Goal: Task Accomplishment & Management: Complete application form

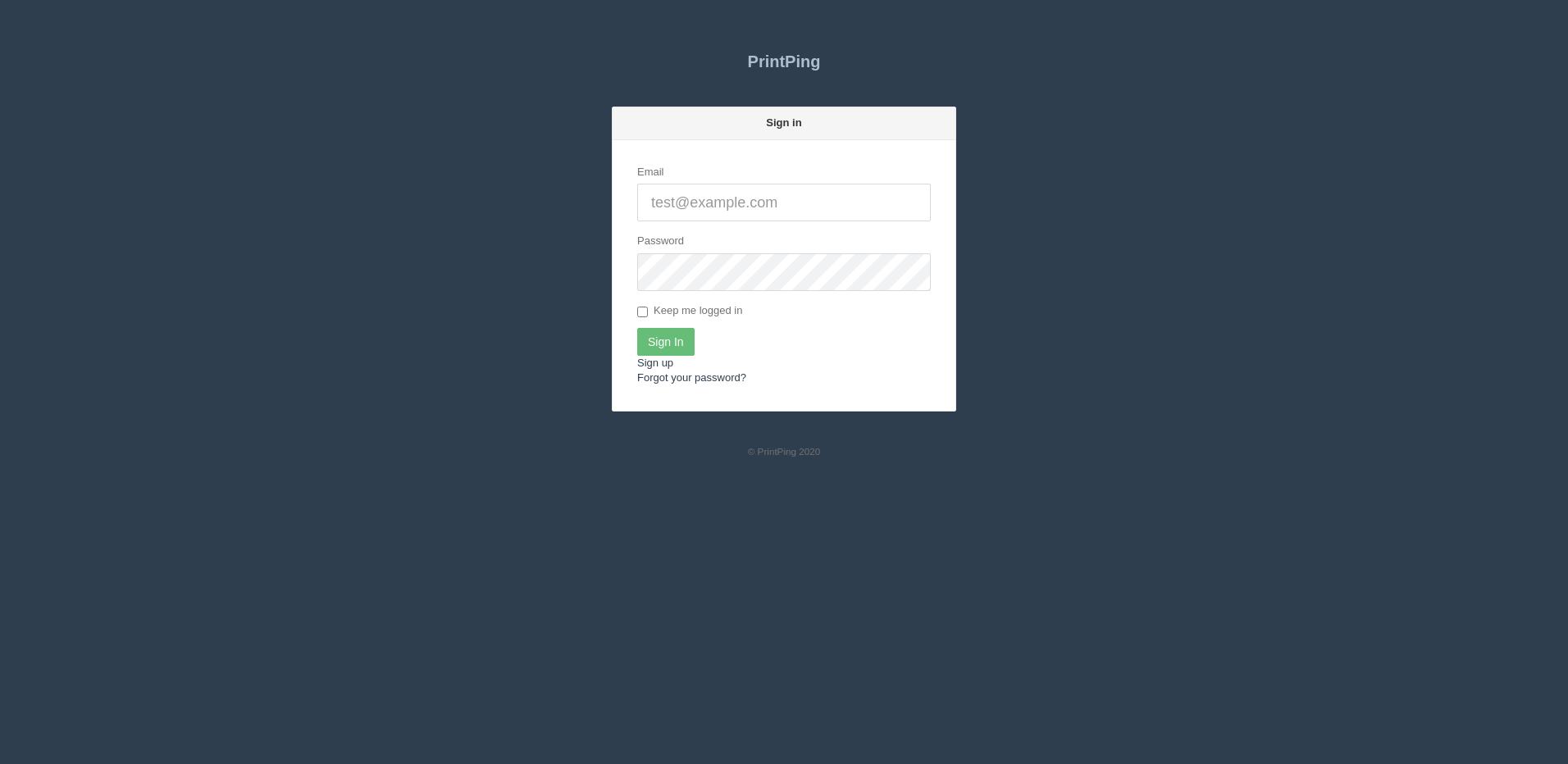
type input "[PERSON_NAME][EMAIL_ADDRESS][DOMAIN_NAME]"
drag, startPoint x: 700, startPoint y: 327, endPoint x: 679, endPoint y: 337, distance: 23.3
click at [698, 329] on div "Sign In" at bounding box center [784, 342] width 294 height 28
click at [679, 337] on input "Sign In" at bounding box center [666, 342] width 58 height 28
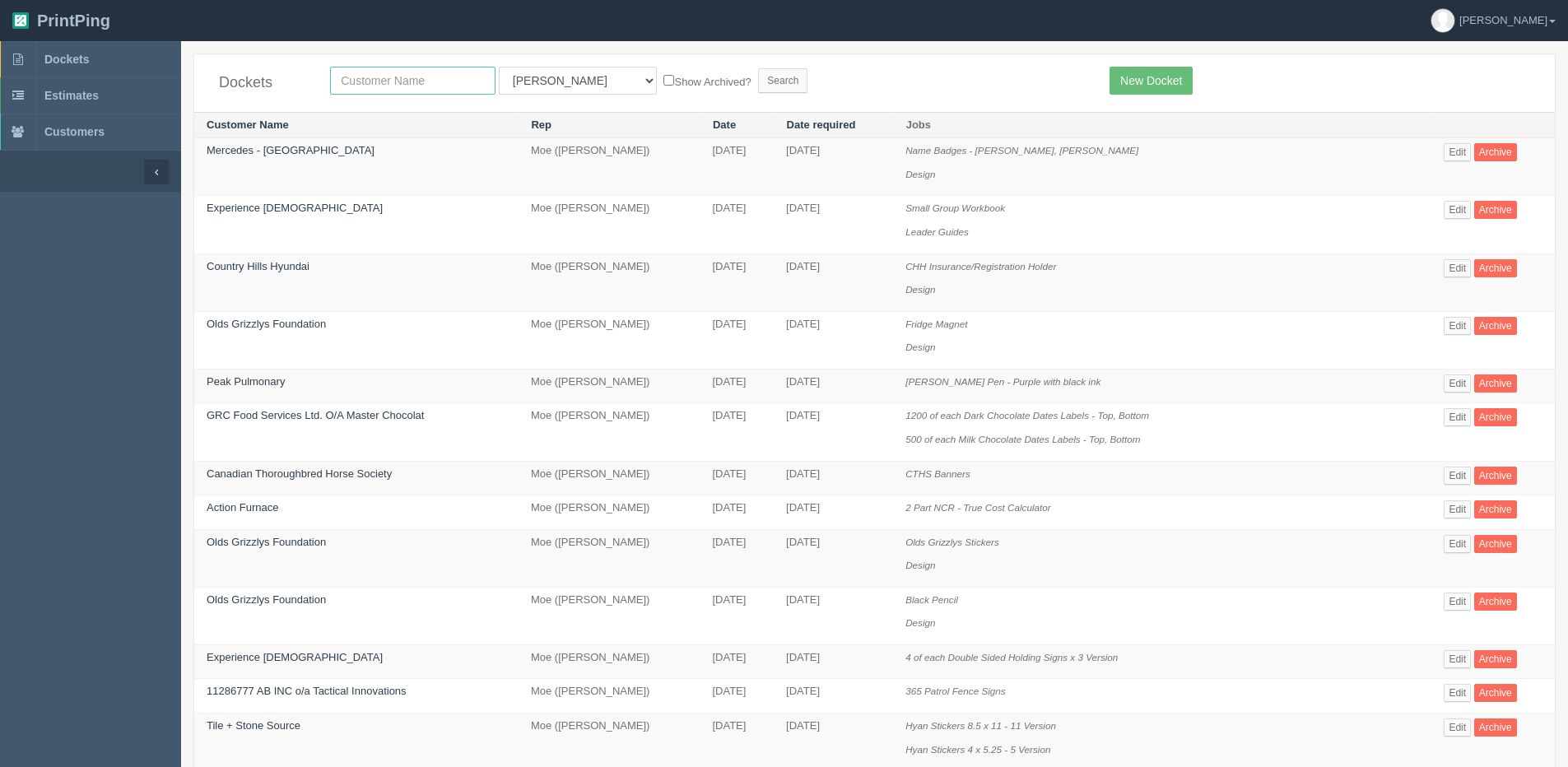
click at [359, 75] on input "text" at bounding box center [413, 80] width 165 height 28
type input "alexandra"
click at [664, 80] on input "Show Archived?" at bounding box center [669, 80] width 11 height 11
checkbox input "true"
click at [758, 80] on input "Search" at bounding box center [783, 81] width 49 height 25
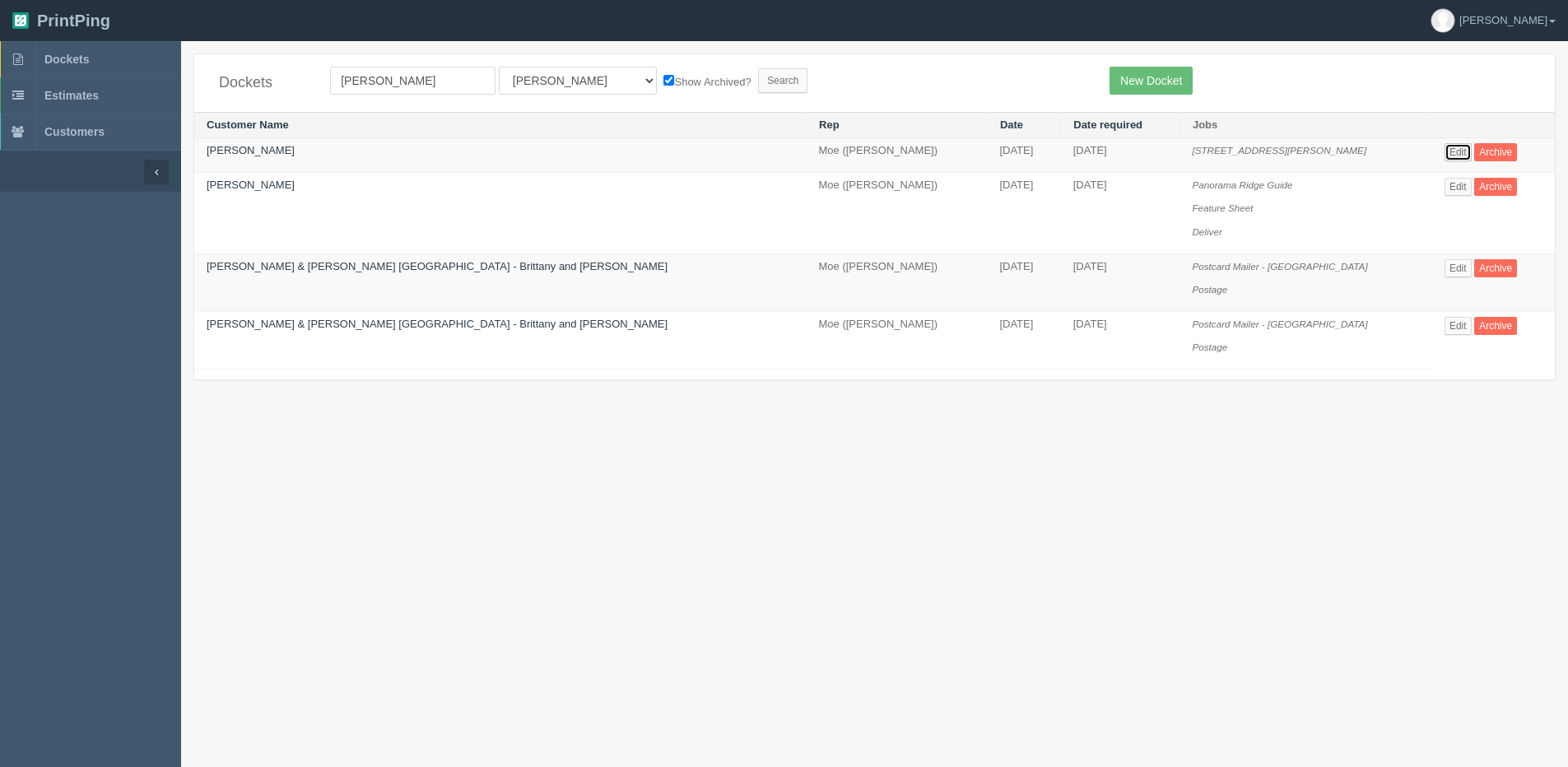
click at [1444, 159] on link "Edit" at bounding box center [1458, 152] width 27 height 18
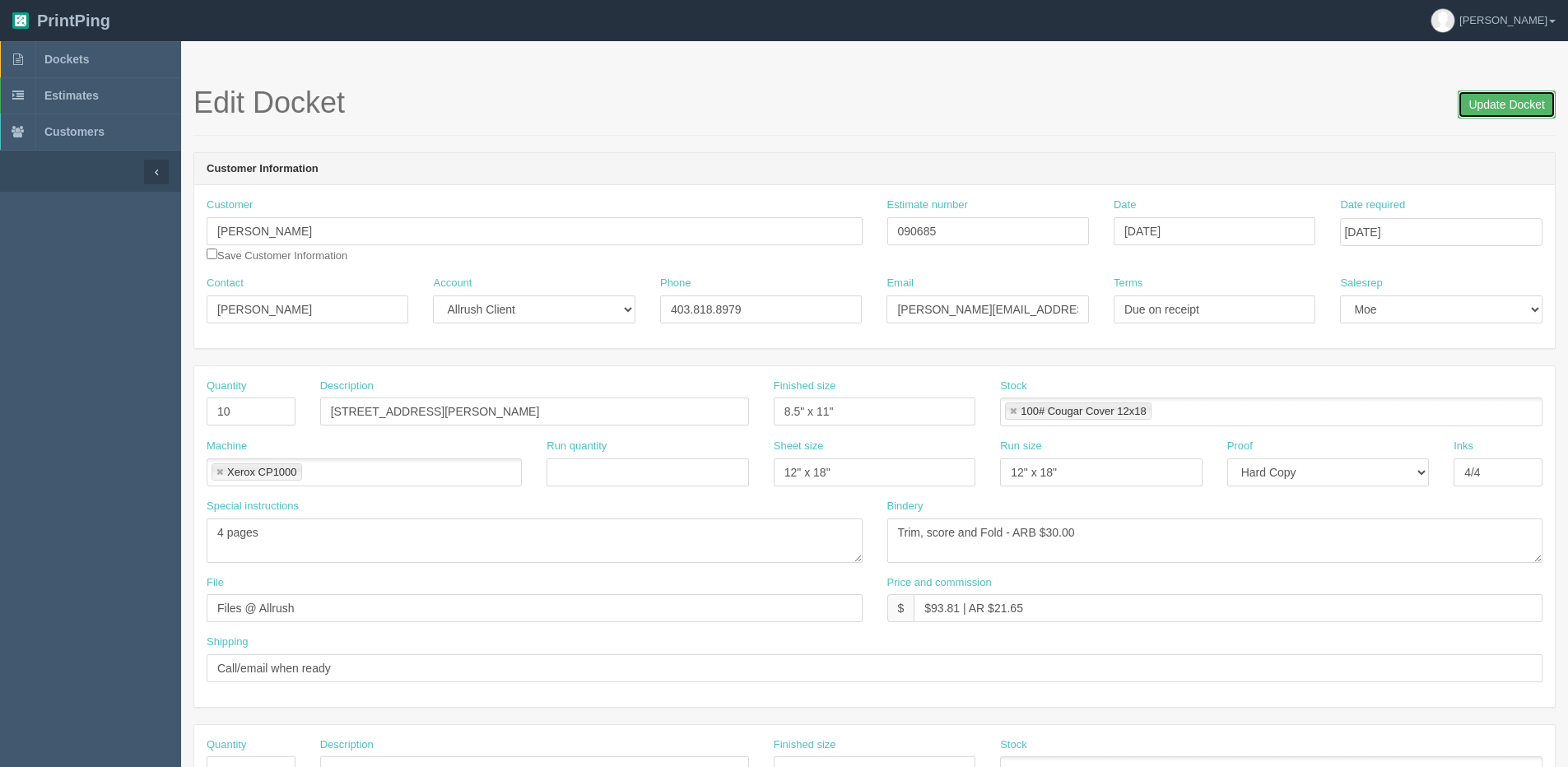
click at [1488, 107] on input "Update Docket" at bounding box center [1506, 104] width 98 height 28
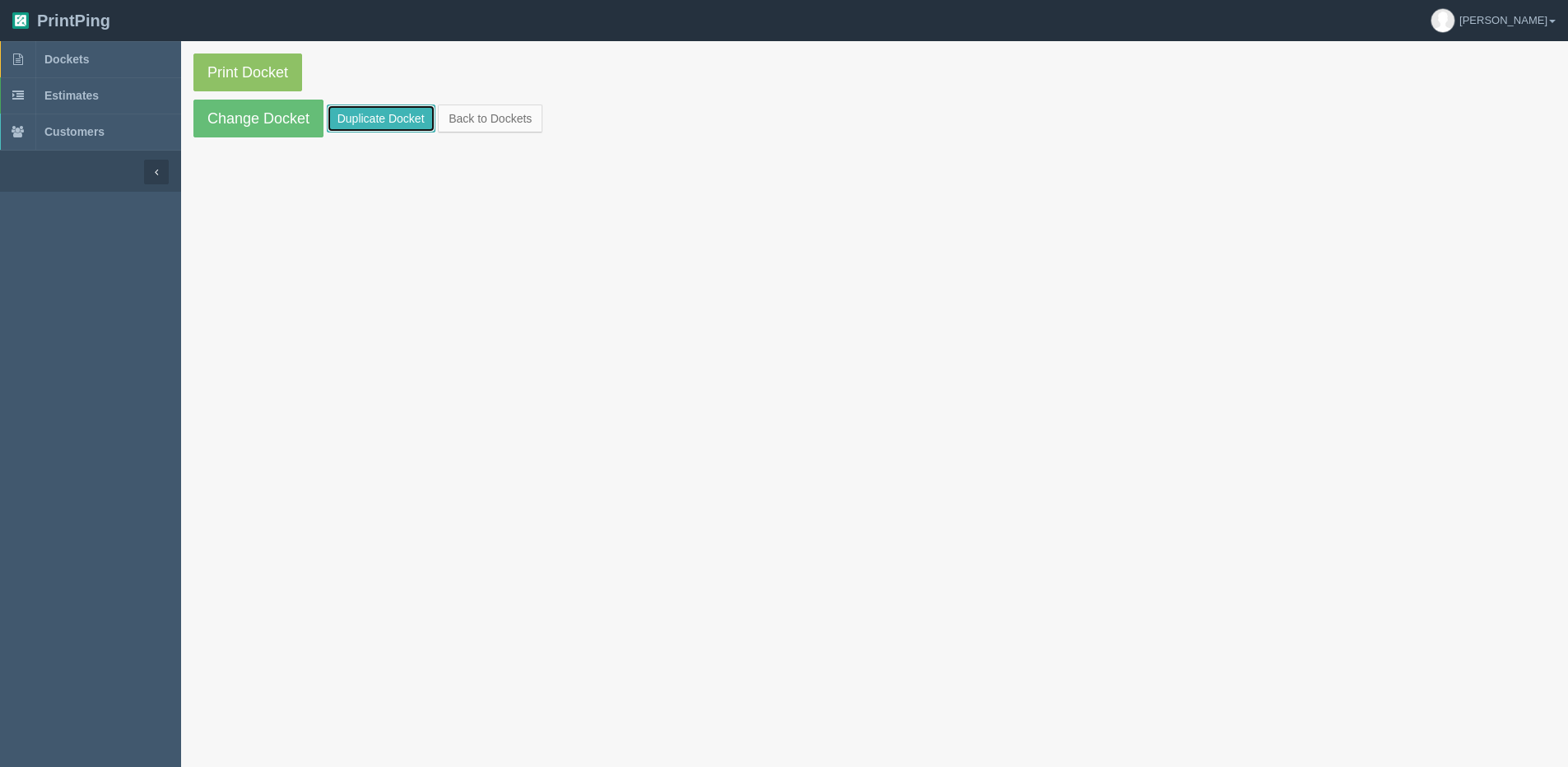
click at [362, 109] on link "Duplicate Docket" at bounding box center [381, 118] width 108 height 28
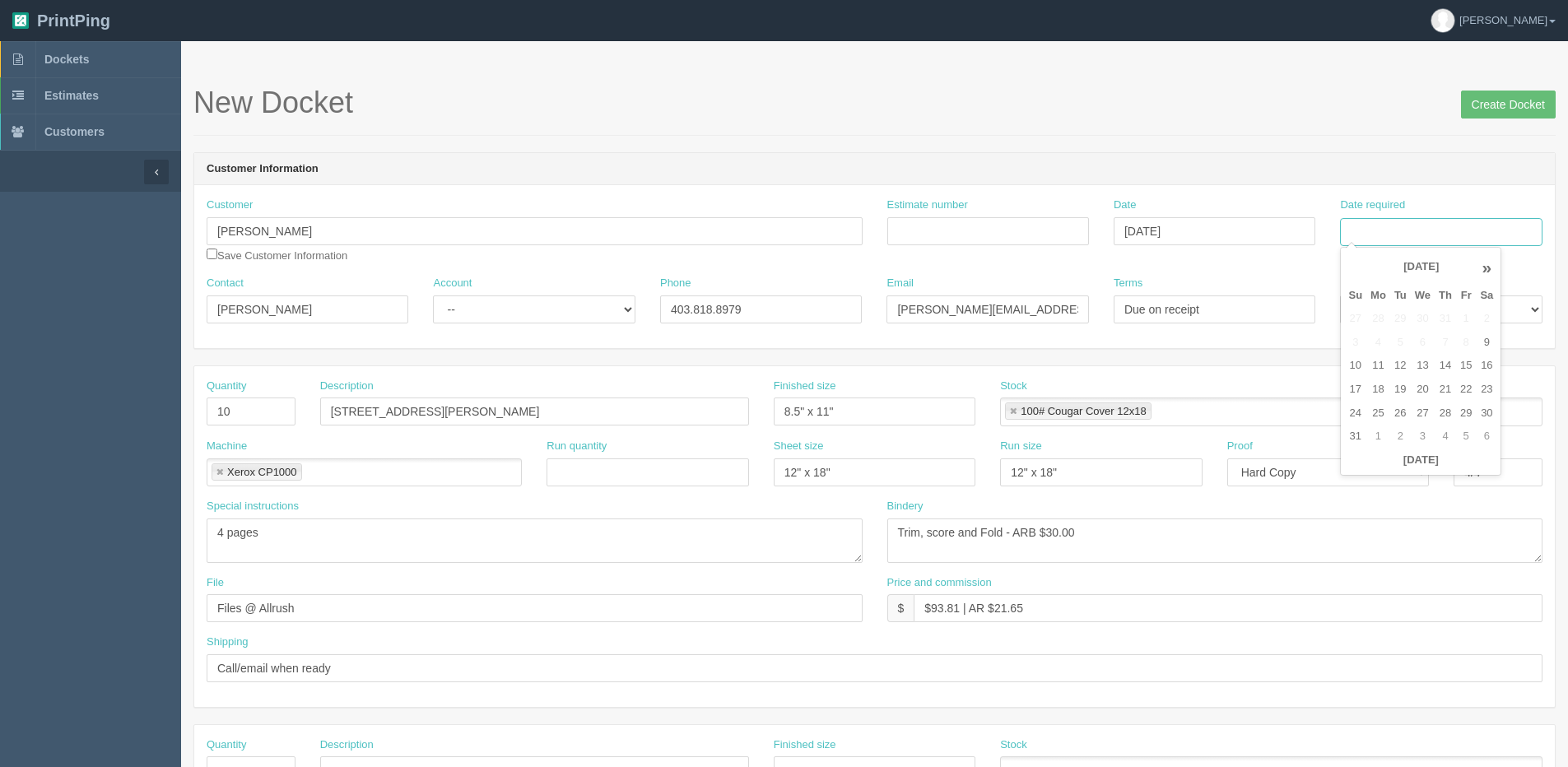
drag, startPoint x: 1410, startPoint y: 230, endPoint x: 1407, endPoint y: 240, distance: 10.4
click at [1410, 230] on input "Date required" at bounding box center [1440, 232] width 202 height 28
click at [1360, 469] on th "Today" at bounding box center [1420, 460] width 153 height 24
click at [1378, 390] on td "18" at bounding box center [1378, 389] width 24 height 24
type input "August 18, 2025"
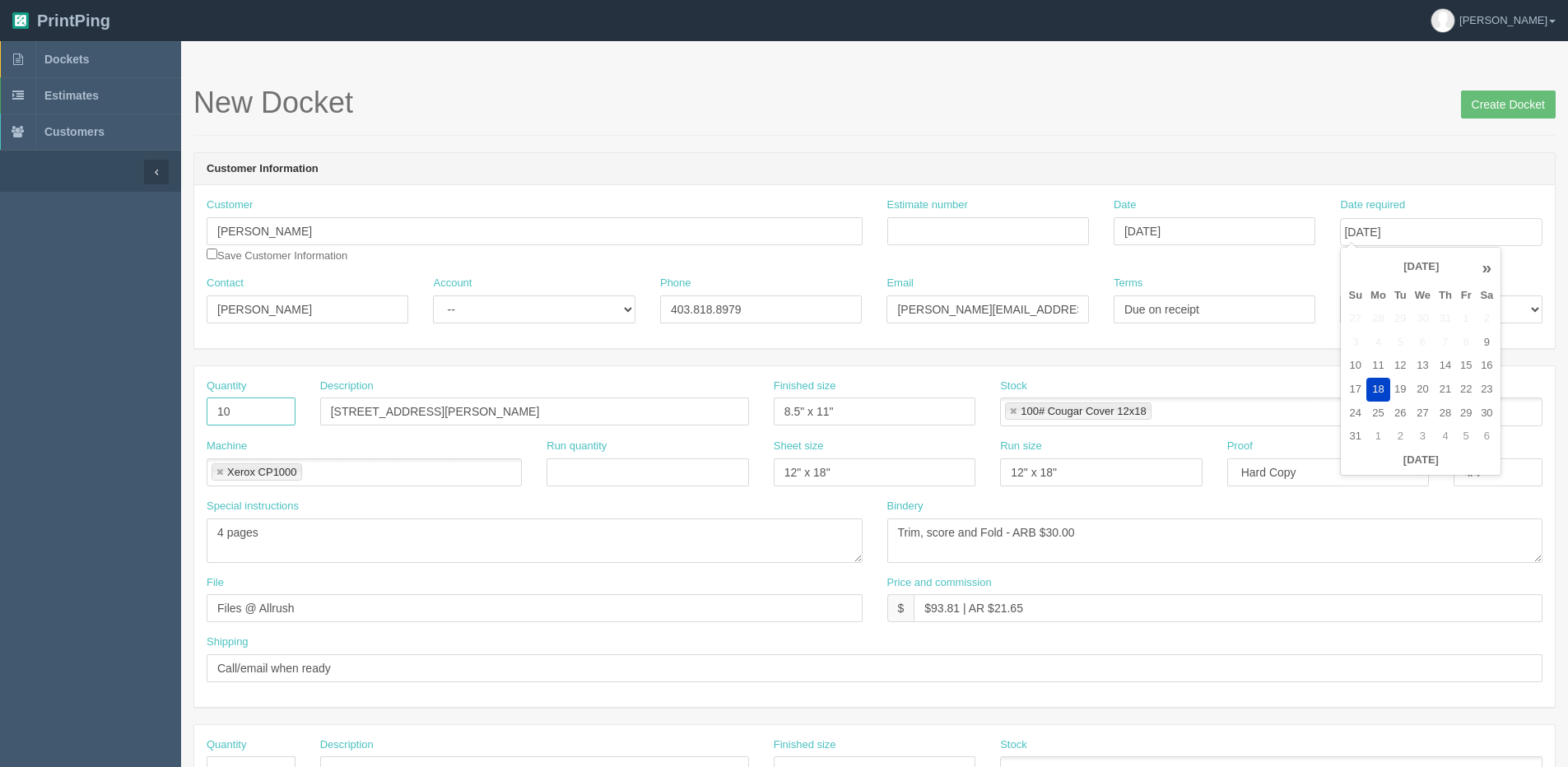
drag, startPoint x: 236, startPoint y: 406, endPoint x: -13, endPoint y: 425, distance: 249.7
click at [0, 425] on html "PrintPing Dan Edit account ( dan@allrush.ca ) Logout Dockets Estimates Customers" at bounding box center [784, 747] width 1568 height 1494
type input "15"
click at [530, 424] on input "83 Brighton dale Cres SE Brochure" at bounding box center [534, 411] width 429 height 28
drag, startPoint x: 462, startPoint y: 411, endPoint x: 218, endPoint y: 425, distance: 244.4
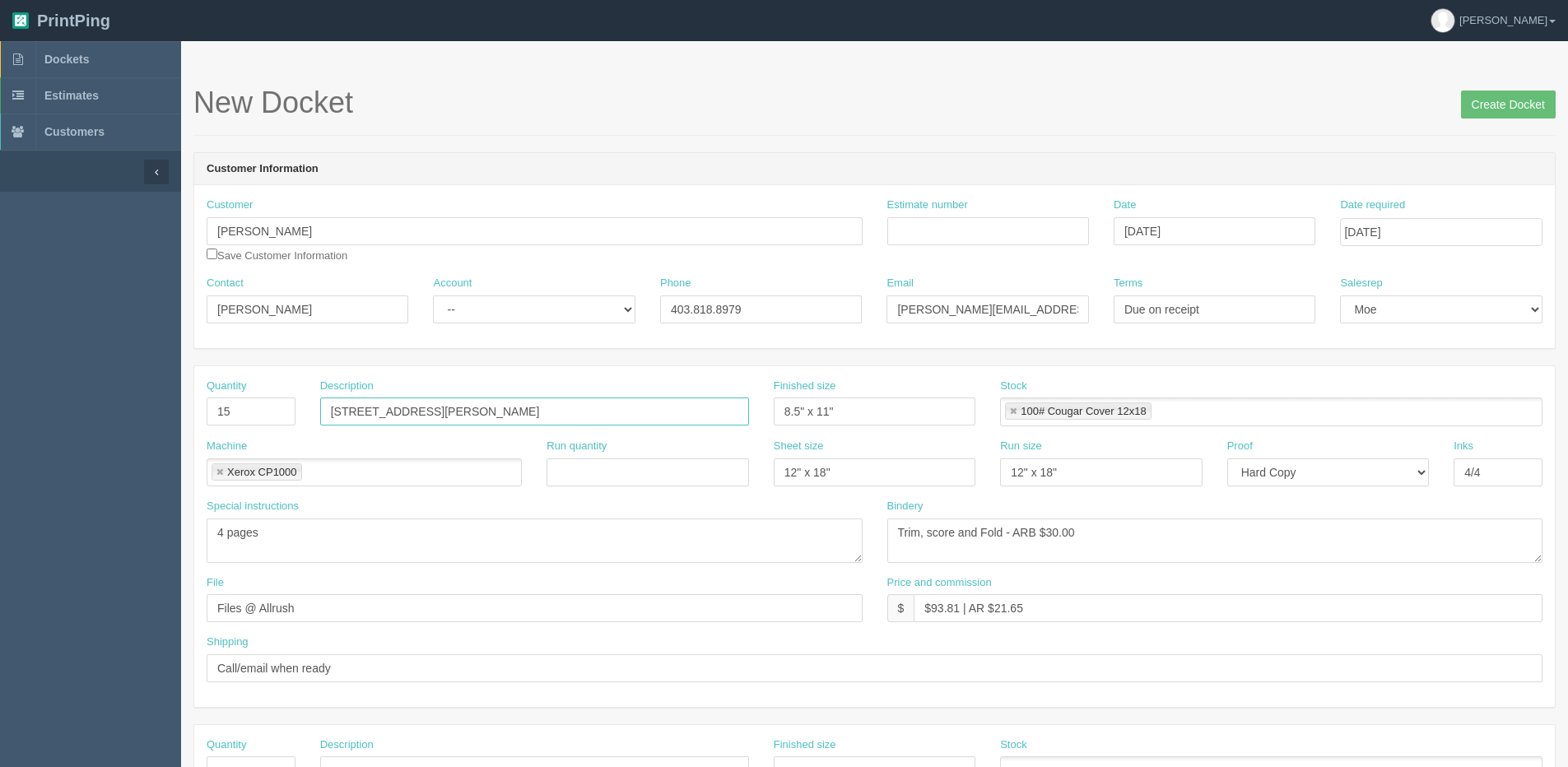
click at [219, 429] on div "Quantity 15 Description 83 Brighton dale Cres SE Brochure Finished size 8.5" x …" at bounding box center [874, 409] width 1360 height 60
paste input "192215 146 avenue west PRIDDIS, RURAL FOOTHILLS COUNTY"
drag, startPoint x: 398, startPoint y: 413, endPoint x: 409, endPoint y: 413, distance: 11.0
click at [402, 413] on input "192215 146 avenue west PRIDDIS, RURAL FOOTHILLS COUNTY Brochure" at bounding box center [534, 411] width 429 height 28
type input "192215 146 Avenue West Priddis Brochure"
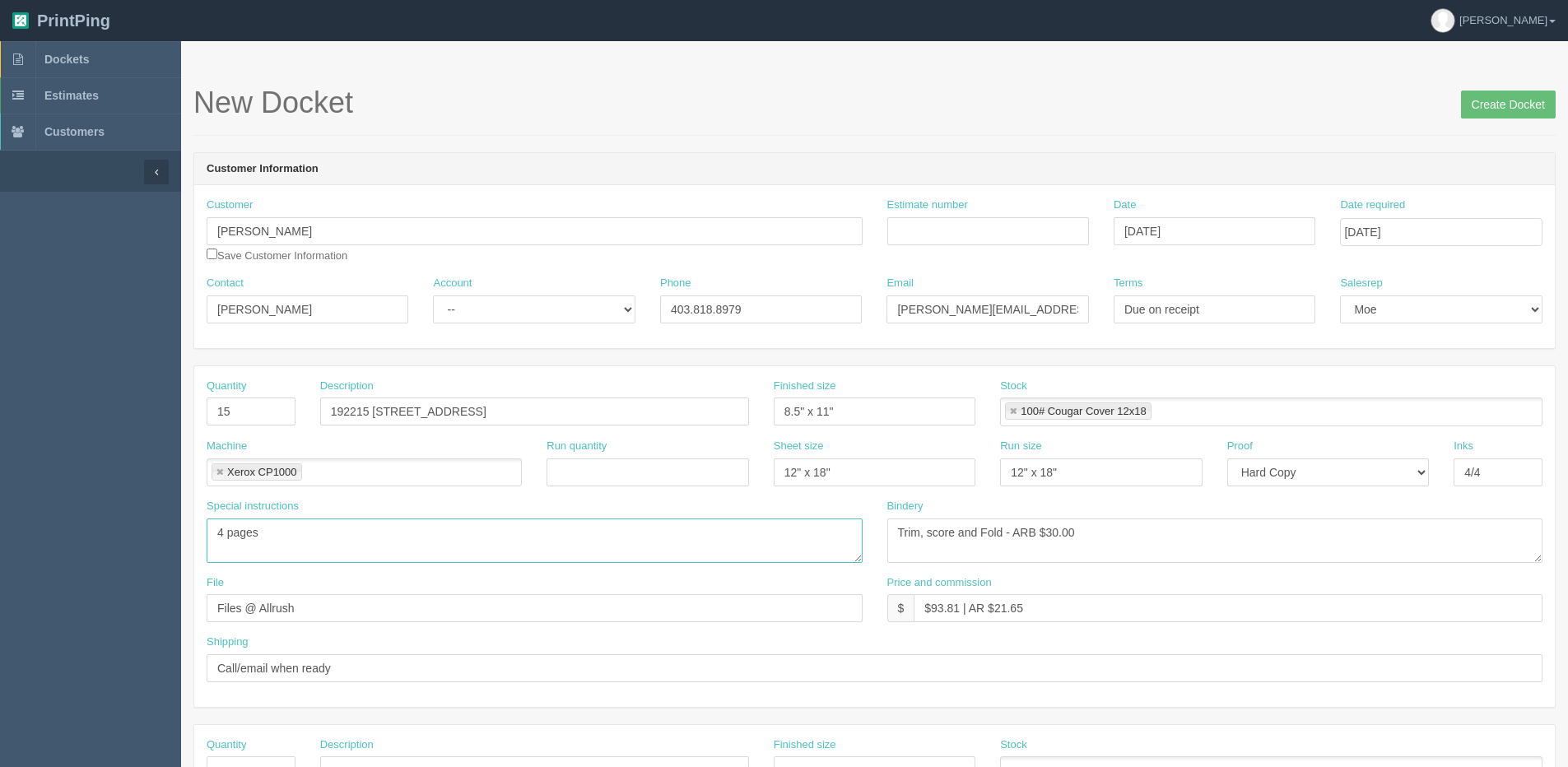
drag, startPoint x: 227, startPoint y: 529, endPoint x: 75, endPoint y: 498, distance: 155.1
click at [100, 528] on section "Dockets Estimates Customers" at bounding box center [784, 768] width 1568 height 1453
type textarea "8 pages"
drag, startPoint x: 932, startPoint y: 608, endPoint x: 958, endPoint y: 613, distance: 26.5
click at [959, 612] on input "$93.81 | AR $21.65" at bounding box center [1228, 608] width 629 height 28
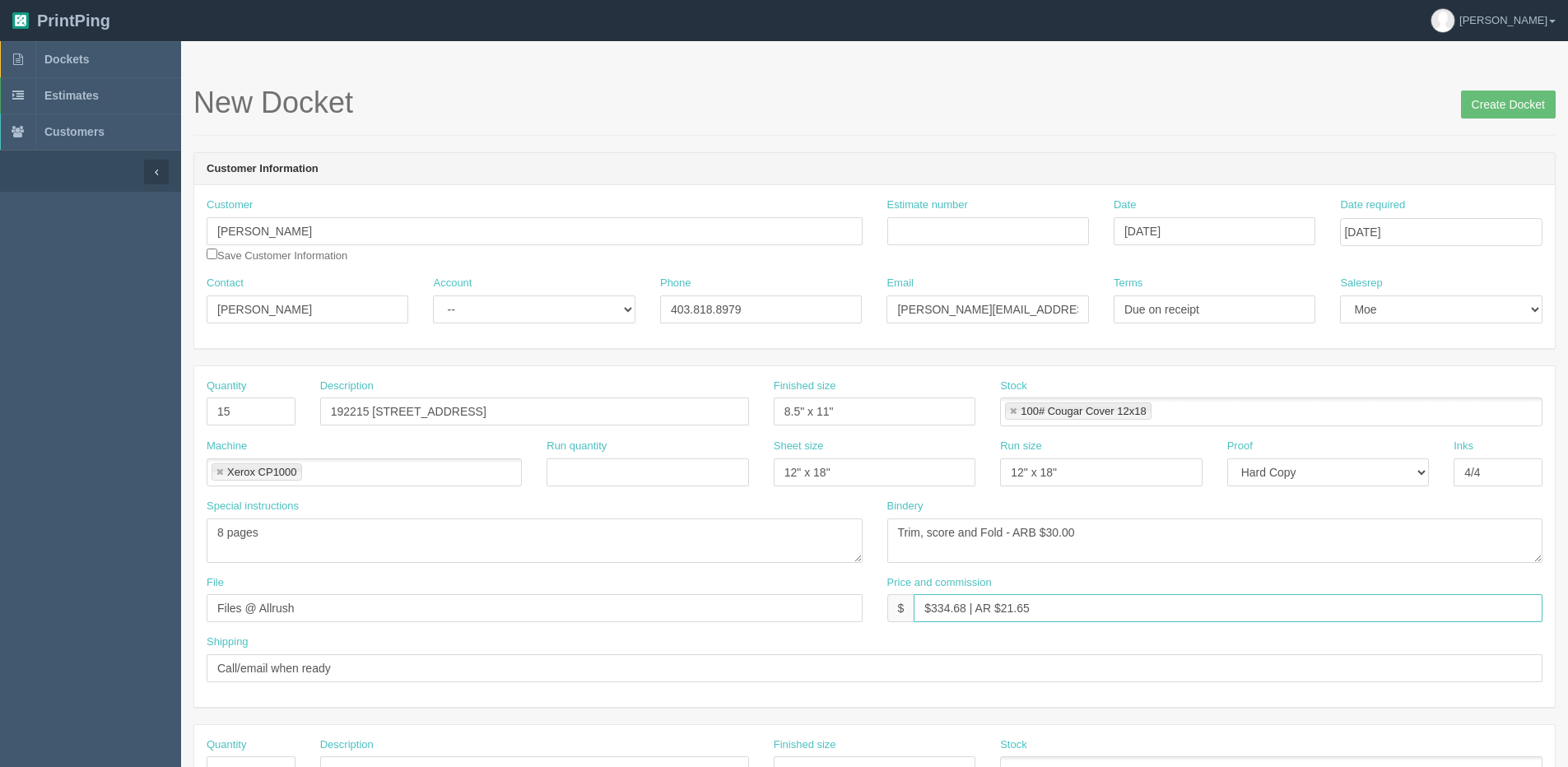
drag, startPoint x: 1000, startPoint y: 606, endPoint x: 1199, endPoint y: 558, distance: 204.7
click at [1136, 579] on div "Price and commission $ $334.68 | AR $21.65" at bounding box center [1214, 598] width 656 height 47
type input "$334.68 | AR $86.77"
drag, startPoint x: 340, startPoint y: 612, endPoint x: -298, endPoint y: 637, distance: 638.5
click at [0, 637] on html "PrintPing Dan Edit account ( dan@allrush.ca ) Logout Dockets Estimates Customers" at bounding box center [784, 747] width 1568 height 1494
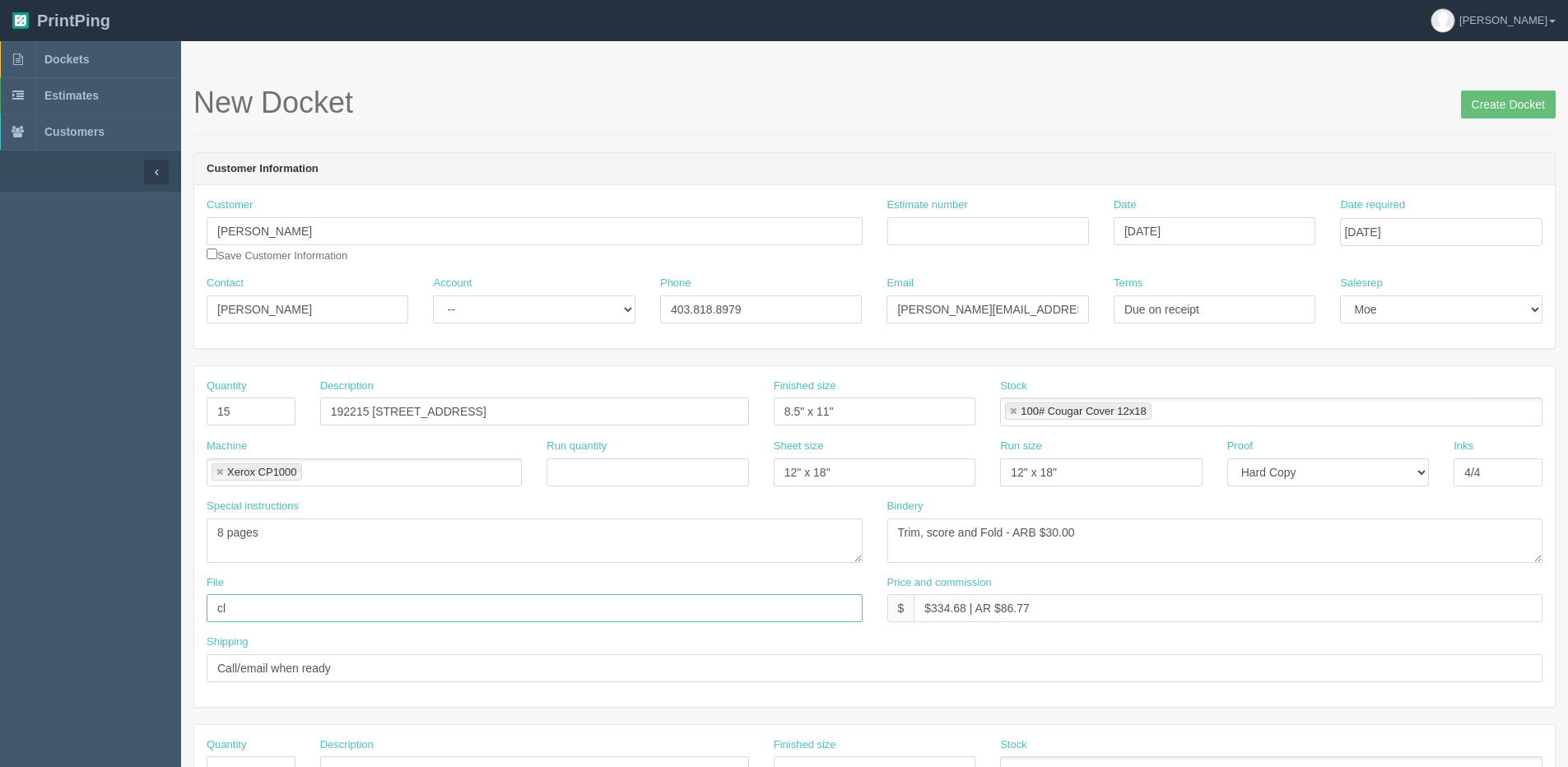
type input "Client Files > August 2025"
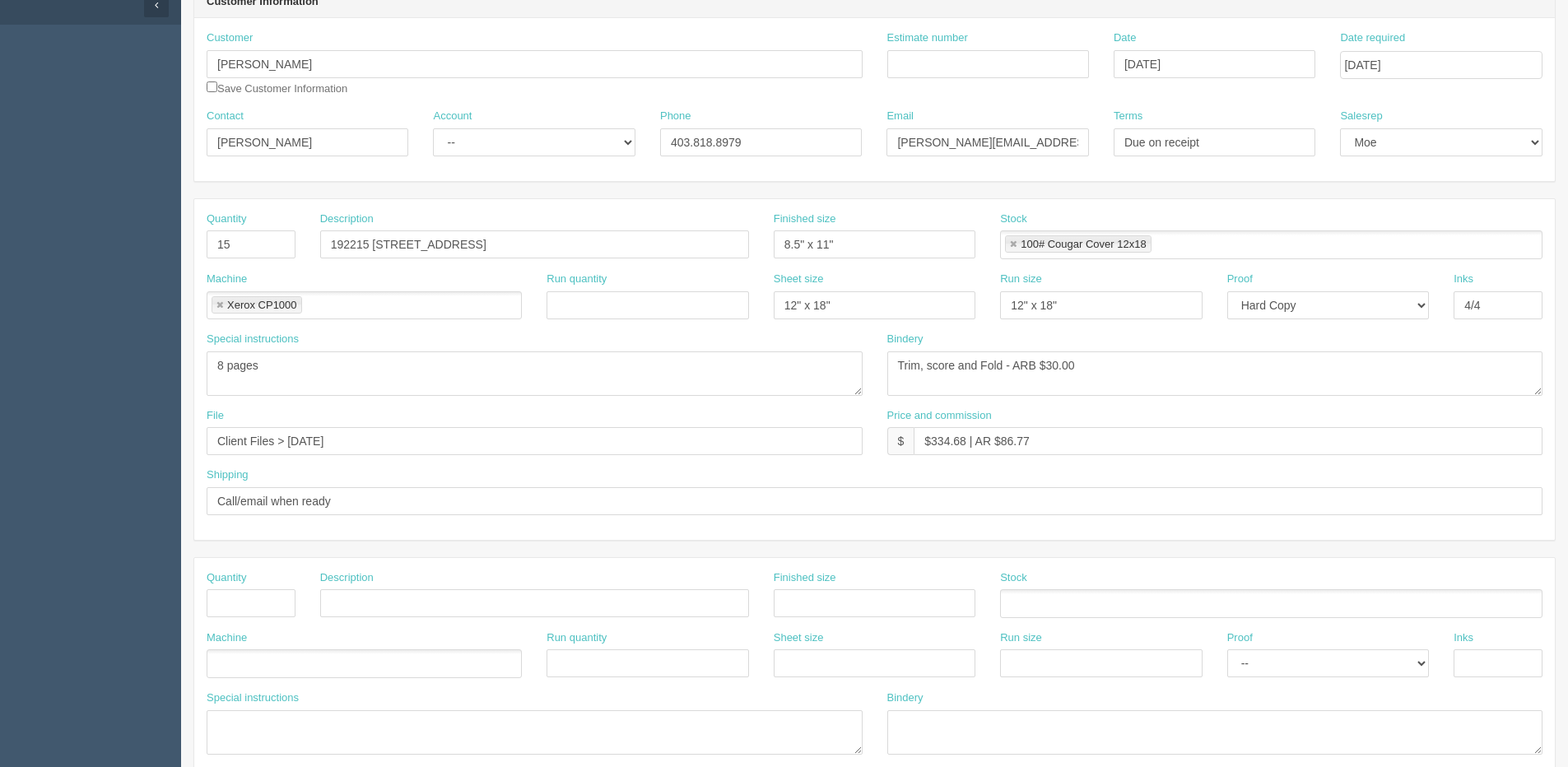
scroll to position [247, 0]
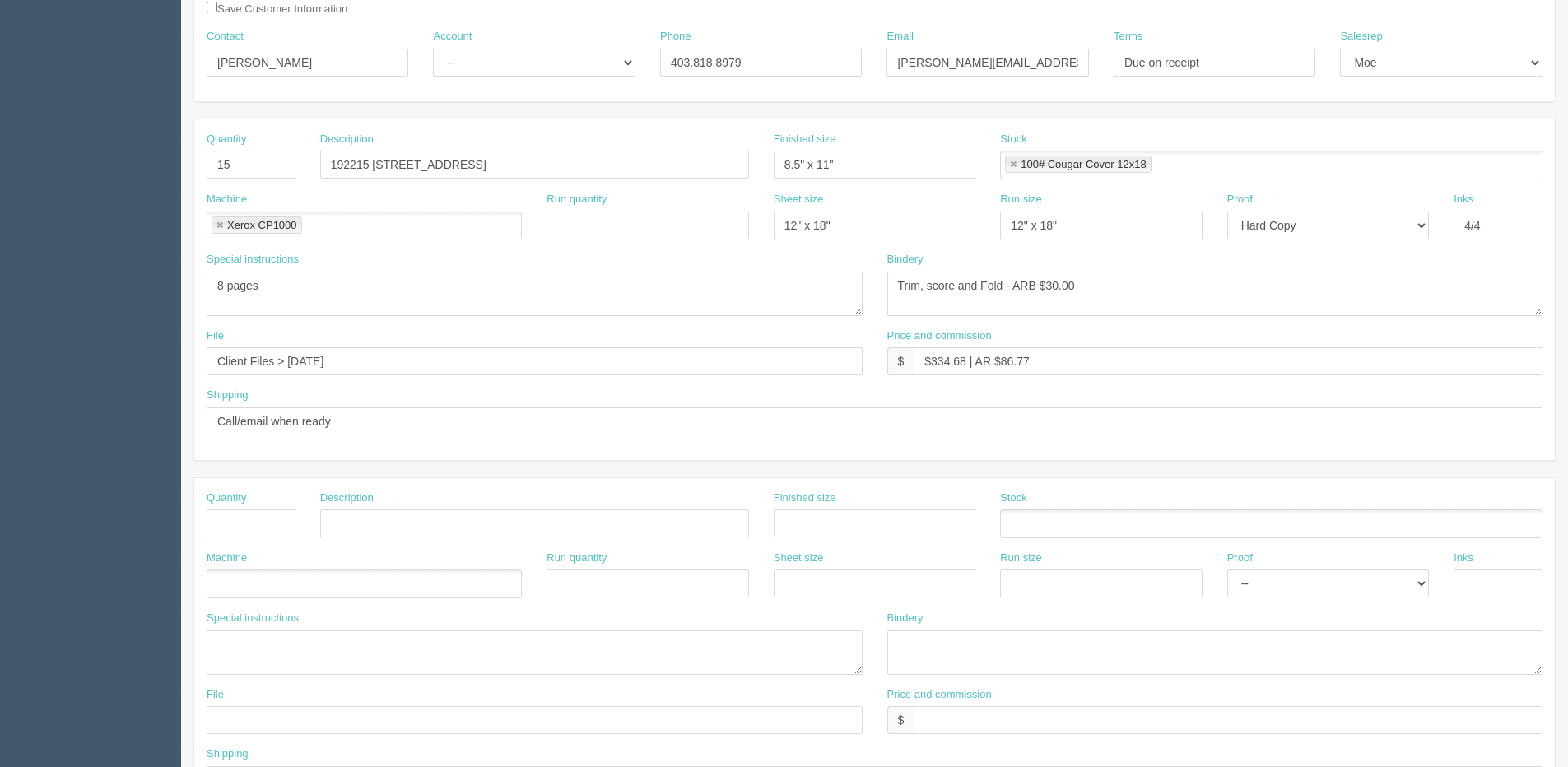
click at [1045, 530] on ul at bounding box center [1270, 524] width 542 height 29
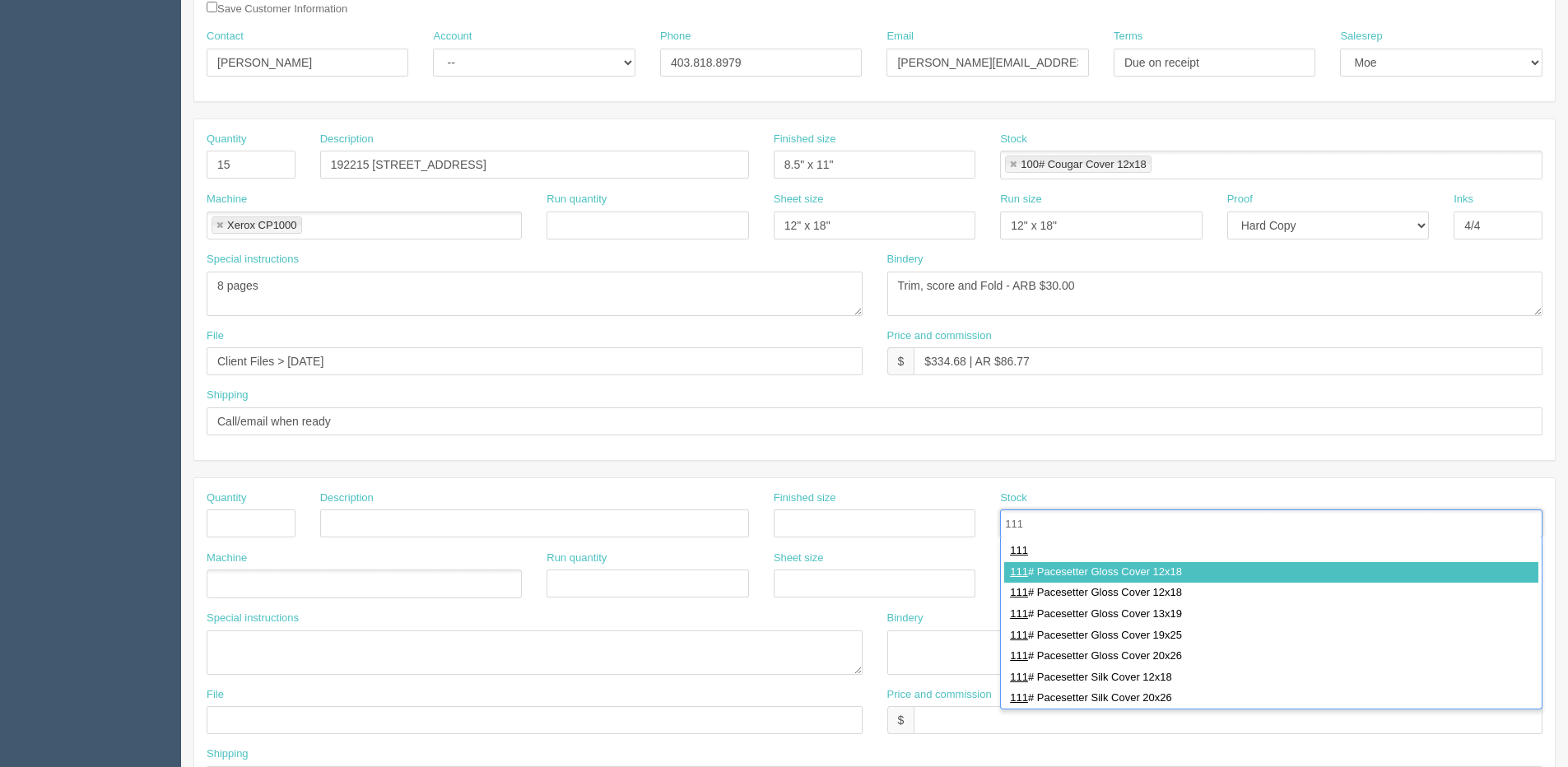
type input "111"
type input "111# Pacesetter Gloss Cover 12x18"
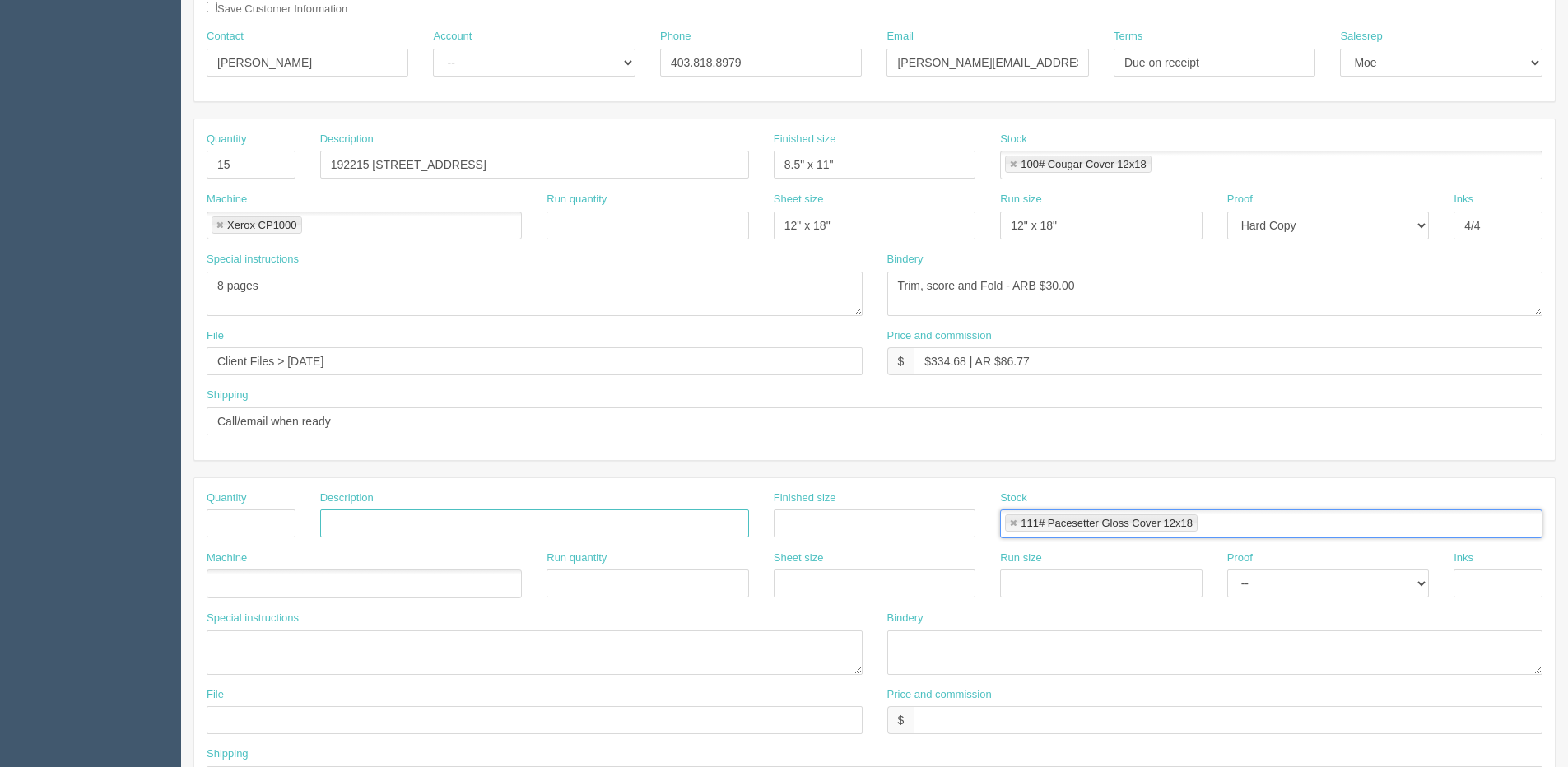
drag, startPoint x: 326, startPoint y: 526, endPoint x: 268, endPoint y: 523, distance: 58.1
click at [326, 526] on input "text" at bounding box center [534, 523] width 429 height 28
click at [268, 523] on input "text" at bounding box center [251, 523] width 89 height 28
type input "15"
click at [351, 529] on input "text" at bounding box center [534, 523] width 429 height 28
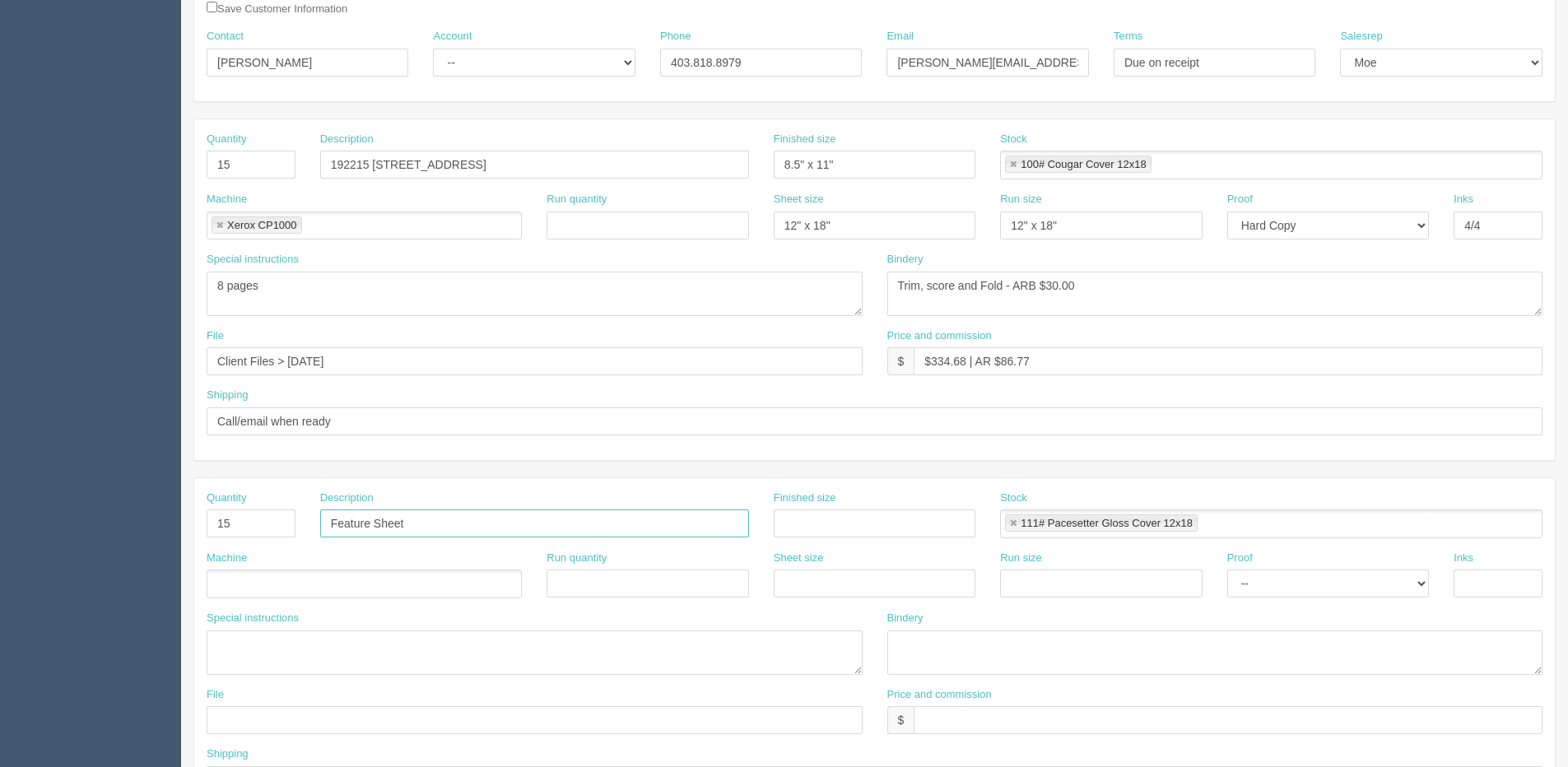
type input "Feature Sheet"
click at [795, 530] on input "8.0" x 11"" at bounding box center [874, 523] width 202 height 28
type input "8.5" x 11""
click at [338, 588] on ul at bounding box center [364, 583] width 315 height 29
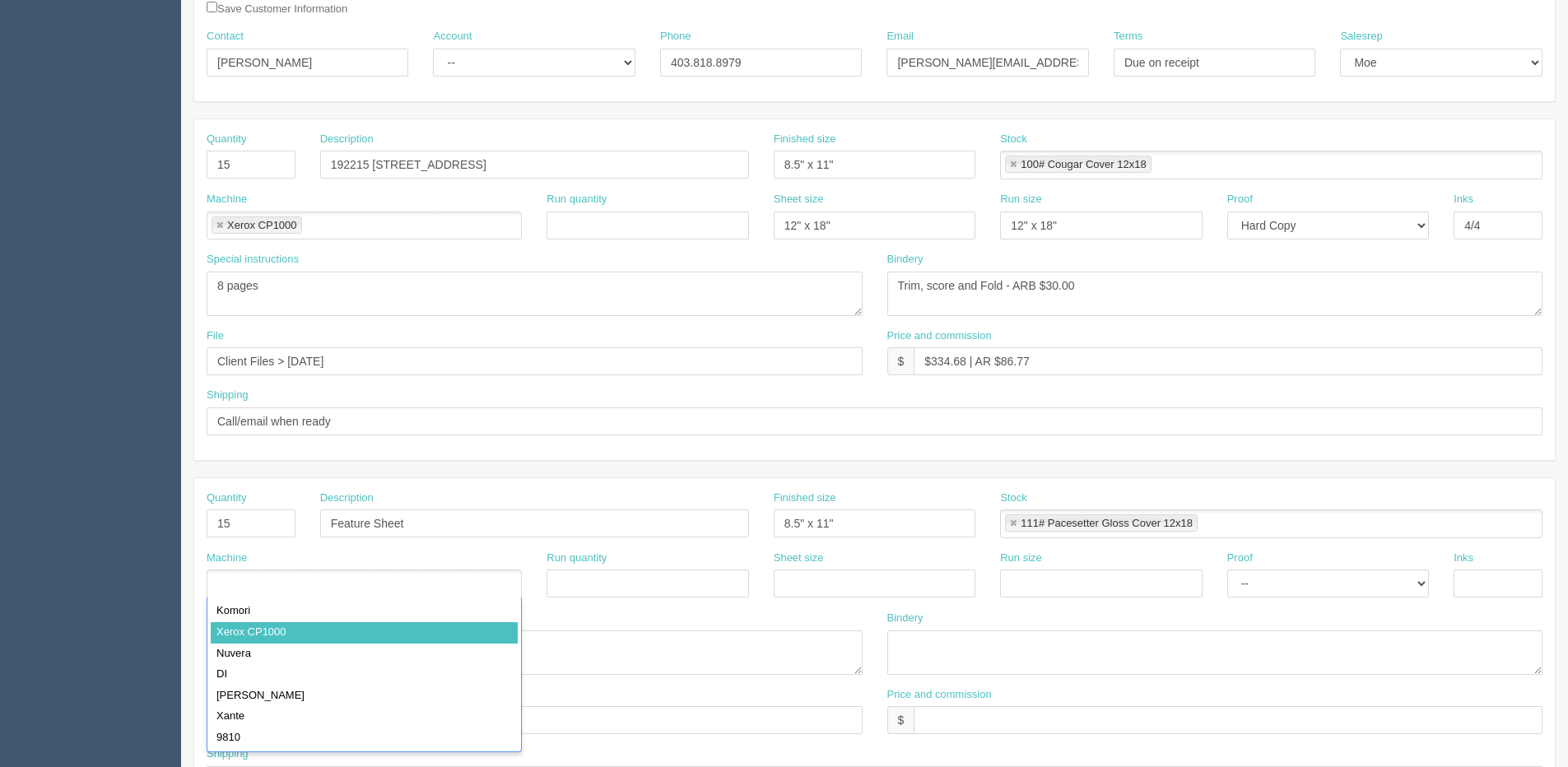
drag, startPoint x: 283, startPoint y: 638, endPoint x: 938, endPoint y: 653, distance: 655.2
type input "Xerox CP1000"
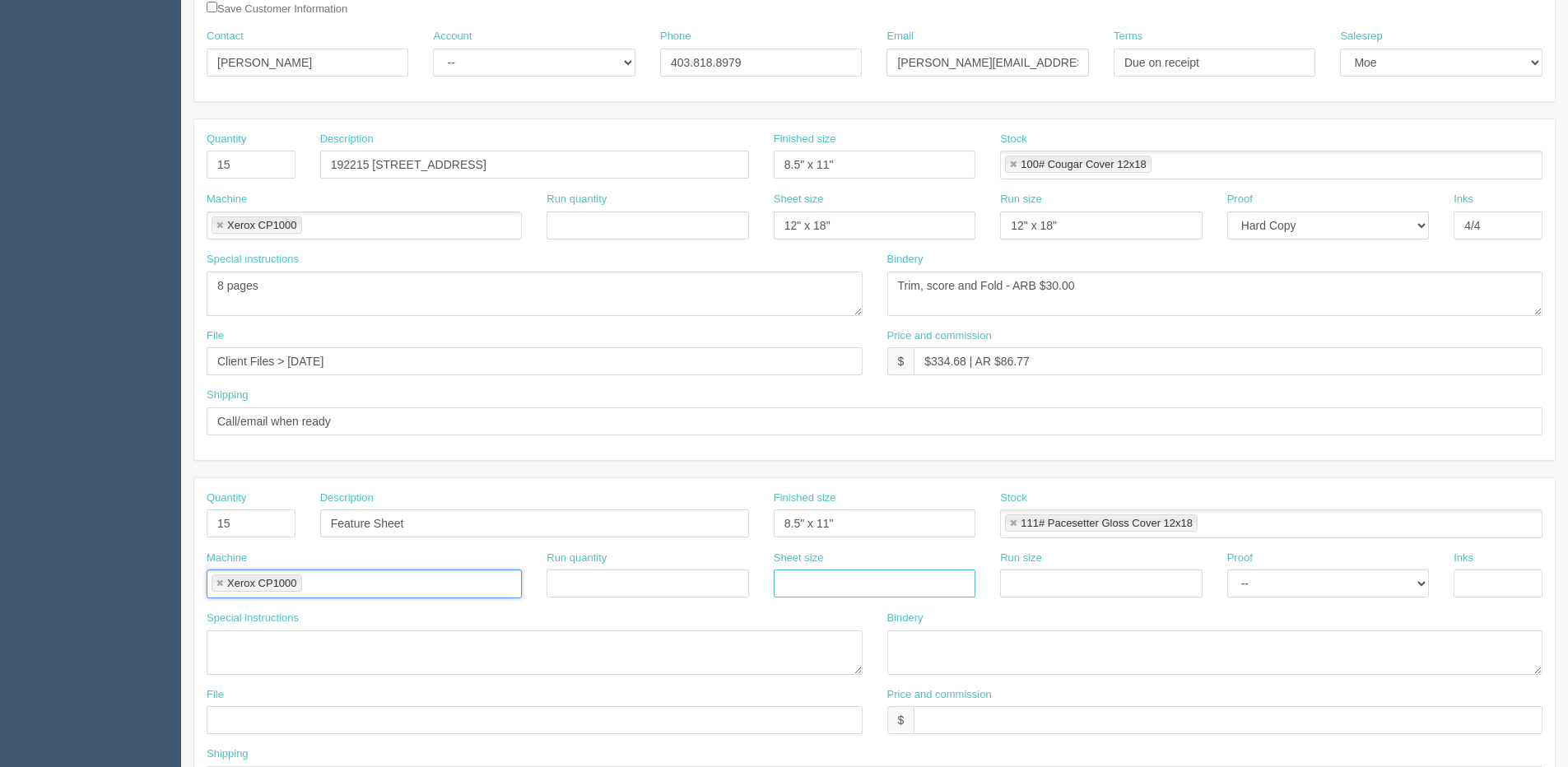
click at [865, 594] on input "text" at bounding box center [874, 582] width 202 height 28
drag, startPoint x: 841, startPoint y: 577, endPoint x: 456, endPoint y: 596, distance: 385.5
click at [449, 609] on div "Machine Xerox CP1000 Xerox CP1000 Run quantity Sheet size 12" X 18" Run size Pr…" at bounding box center [874, 581] width 1360 height 60
type input "12" x 18""
click at [1038, 588] on input "text" at bounding box center [1100, 582] width 202 height 28
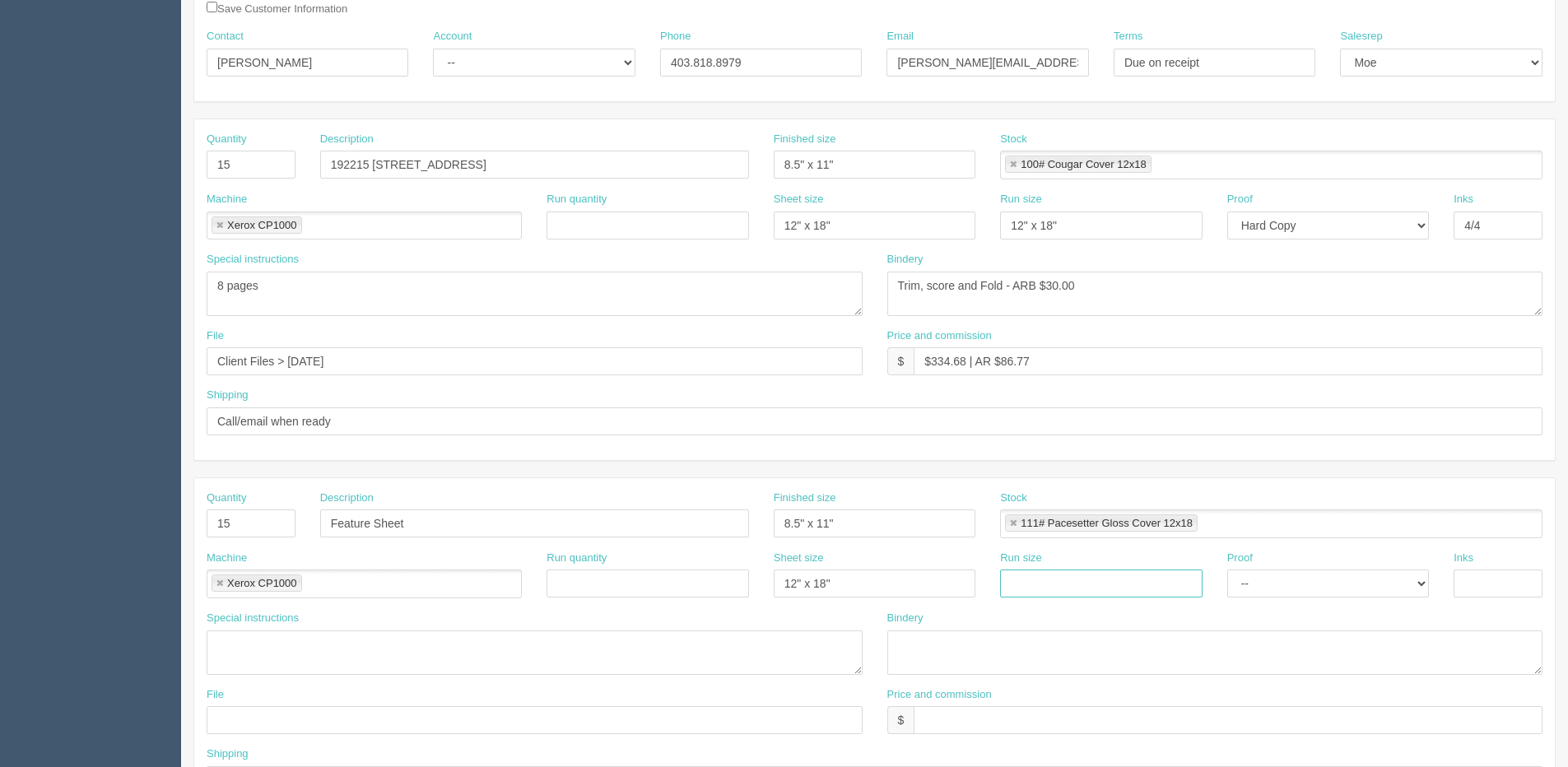
type input "12" x 18""
click at [1500, 593] on input "text" at bounding box center [1497, 582] width 89 height 28
type input "4/4"
click at [950, 647] on textarea at bounding box center [1214, 652] width 656 height 44
type textarea "Trim to size"
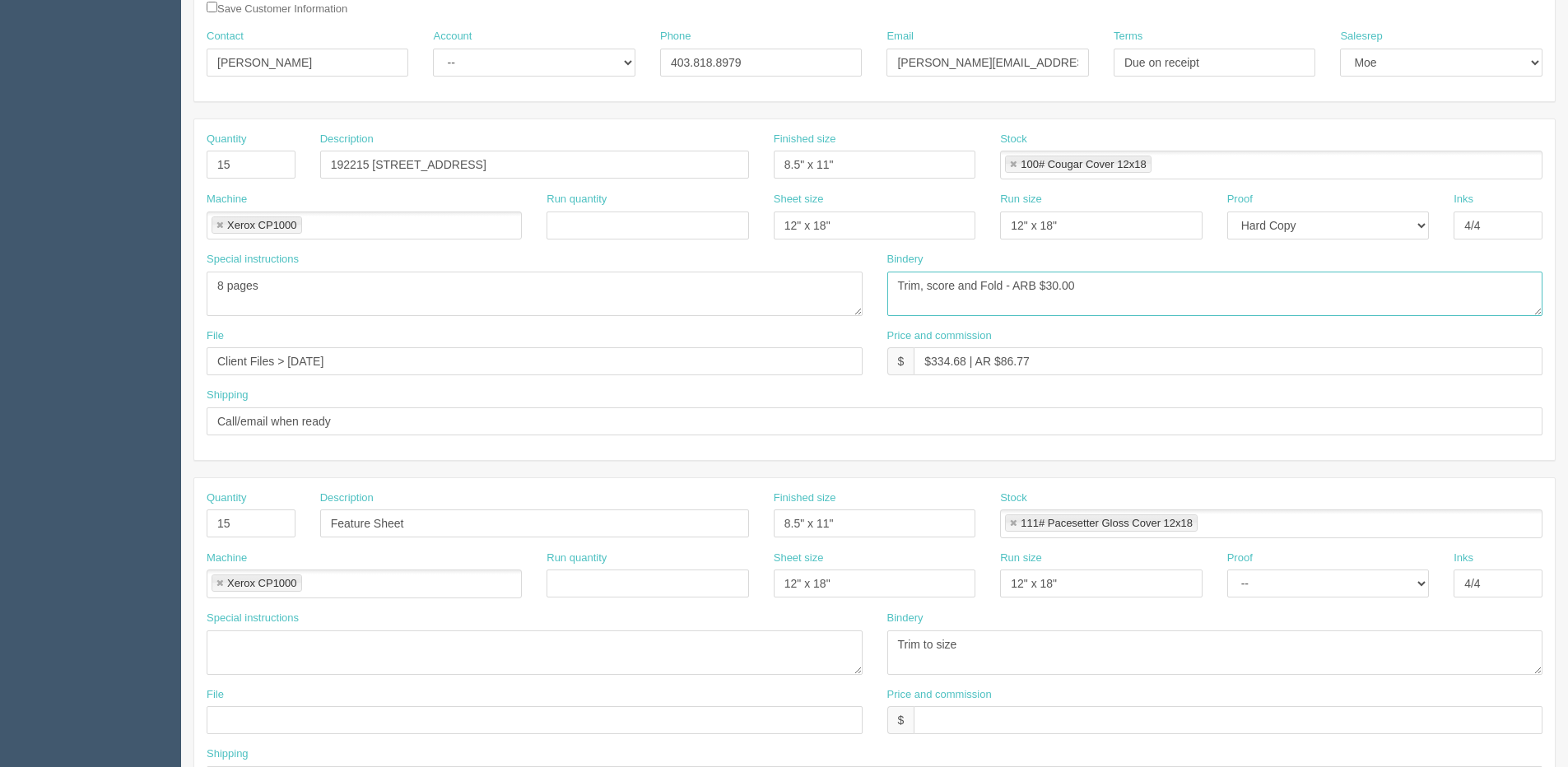
drag, startPoint x: 934, startPoint y: 286, endPoint x: 1180, endPoint y: 213, distance: 256.6
click at [938, 282] on textarea "Trim, score and Fold - ARB $30.00" at bounding box center [1214, 294] width 656 height 44
type textarea "Trim, Score and Saddle-stitch"
drag, startPoint x: 333, startPoint y: 424, endPoint x: -311, endPoint y: 452, distance: 644.6
click at [0, 452] on html "PrintPing Dan Edit account ( dan@allrush.ca ) Logout Dockets Estimates Customers" at bounding box center [784, 499] width 1568 height 1494
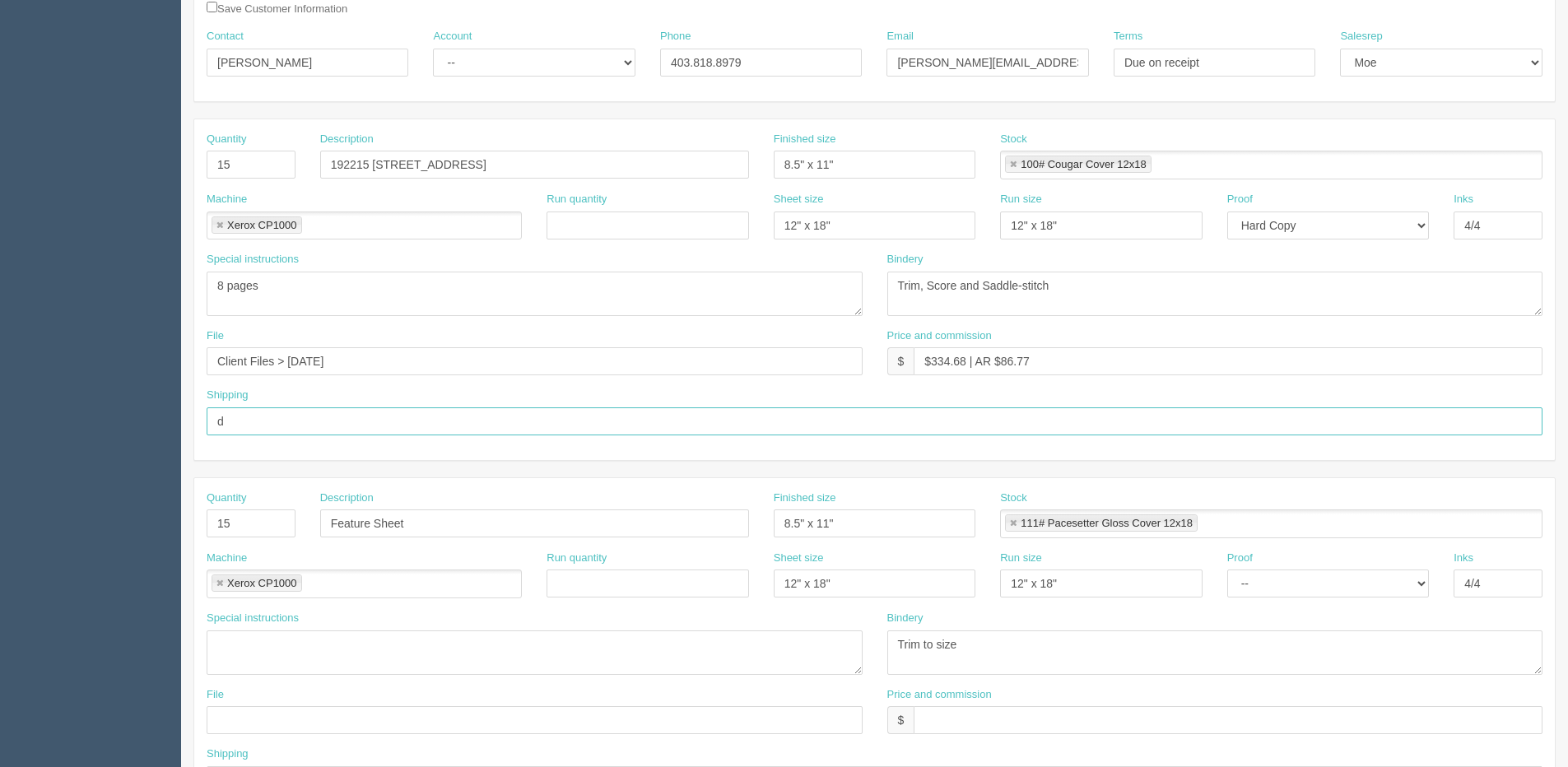
type input "Deliver when ready"
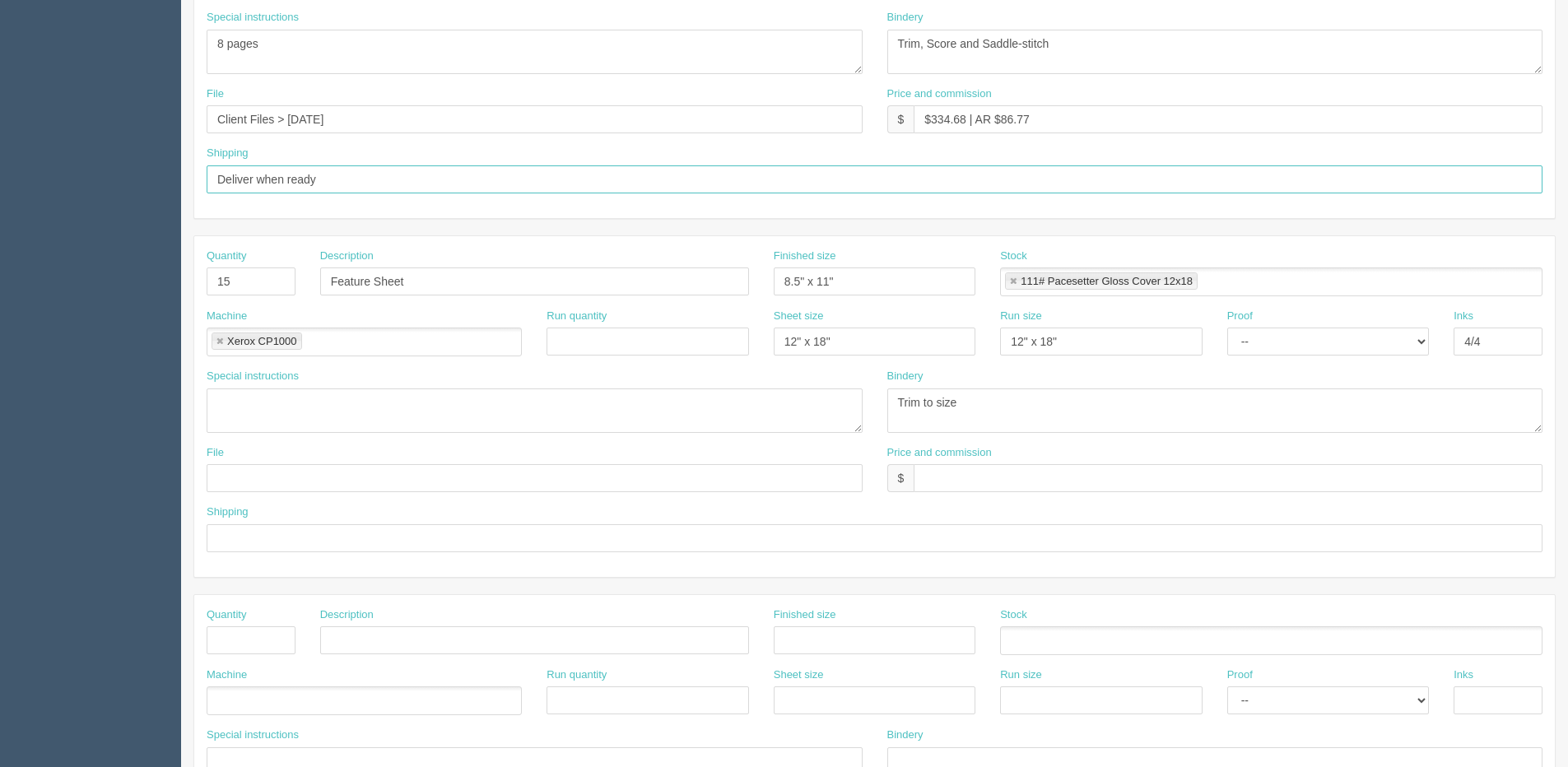
scroll to position [494, 0]
drag, startPoint x: 369, startPoint y: 114, endPoint x: -123, endPoint y: 147, distance: 493.1
click at [0, 147] on html "PrintPing Dan Edit account ( dan@allrush.ca ) Logout Dockets Estimates Customers" at bounding box center [784, 253] width 1568 height 1494
click at [270, 471] on input "text" at bounding box center [534, 472] width 656 height 28
paste input "Client Files > August 2025"
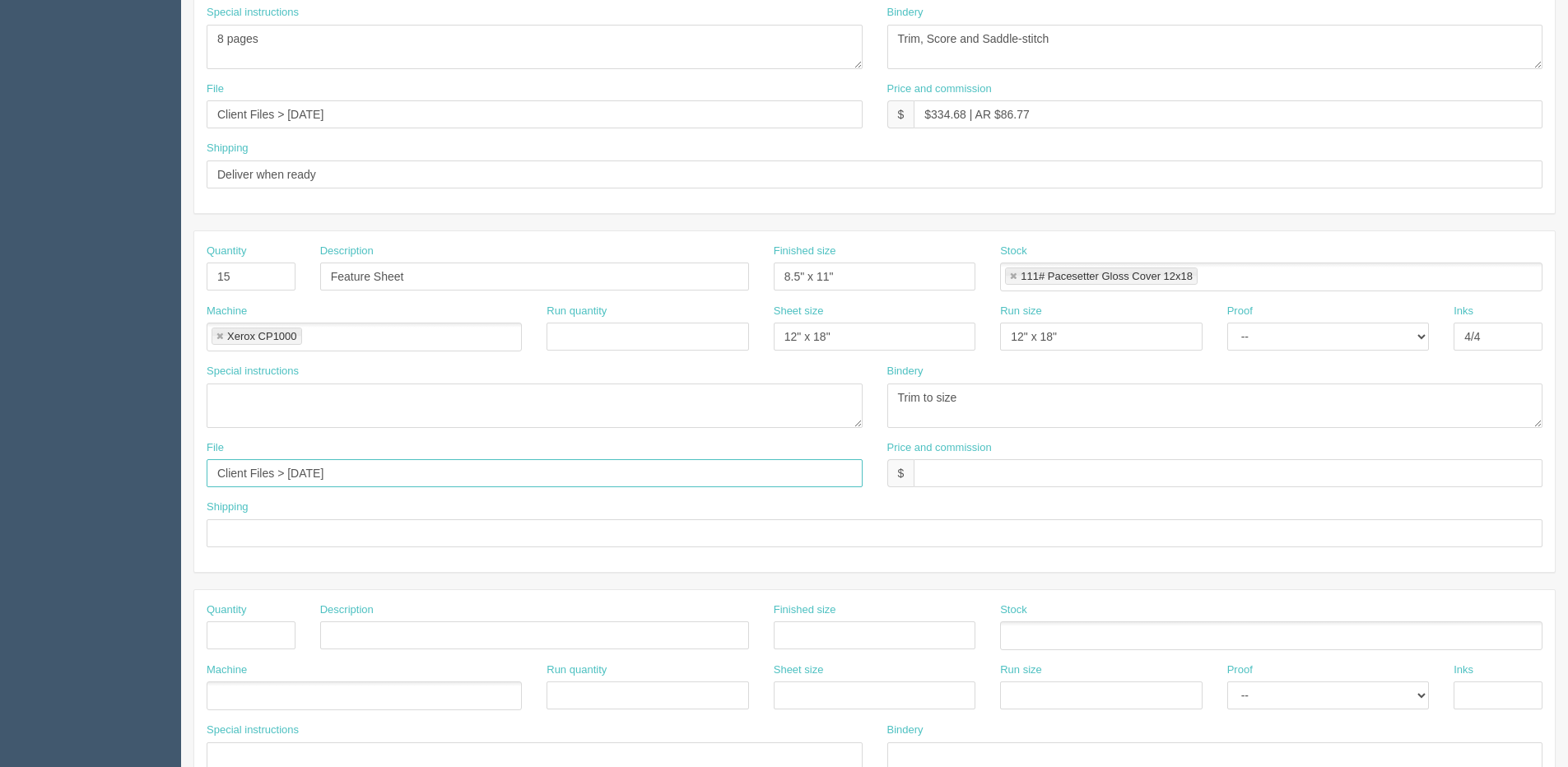
type input "Client Files > August 2025"
click at [236, 529] on input "text" at bounding box center [874, 532] width 1335 height 28
type input "Same as above"
click at [1052, 469] on input "text" at bounding box center [1228, 472] width 629 height 28
type input "$included above"
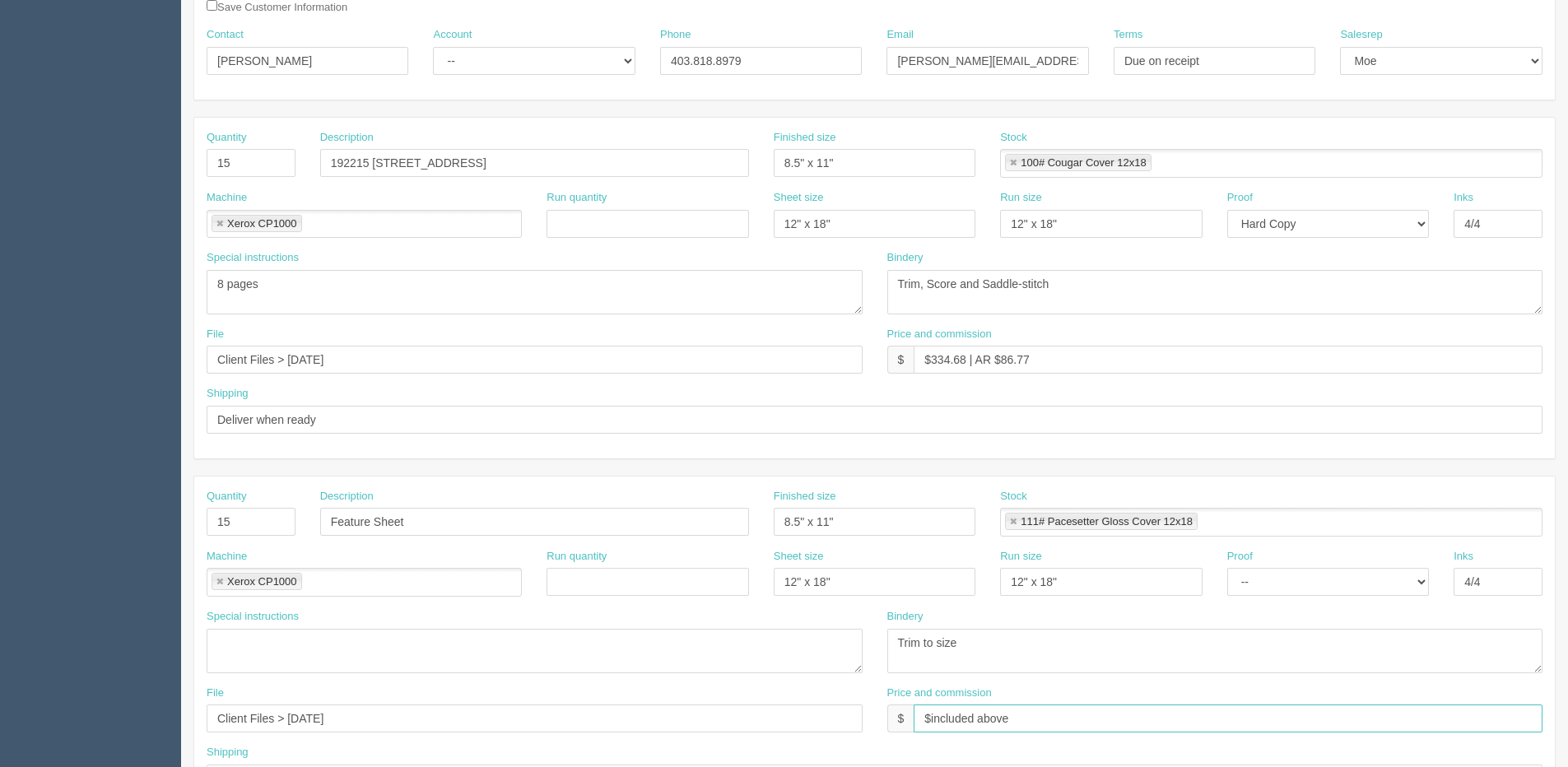
scroll to position [247, 0]
click at [390, 379] on div "File Client Files > August 2025" at bounding box center [534, 358] width 680 height 60
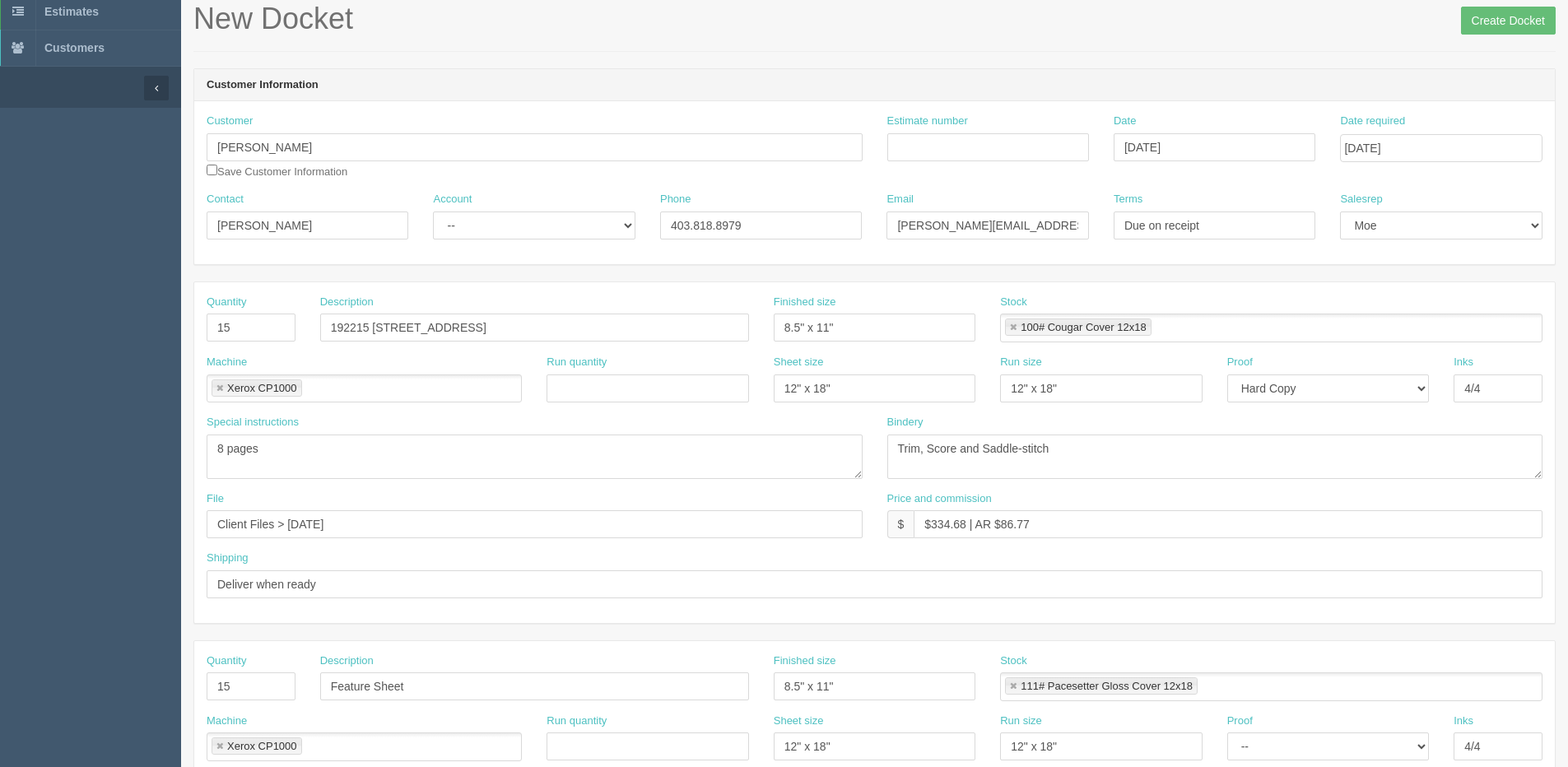
scroll to position [82, 0]
click at [349, 586] on input "Deliver when ready" at bounding box center [874, 585] width 1335 height 28
paste input "192215 146 avenue west PRIDDIS, RURAL FOOTHILLS COUNTY"
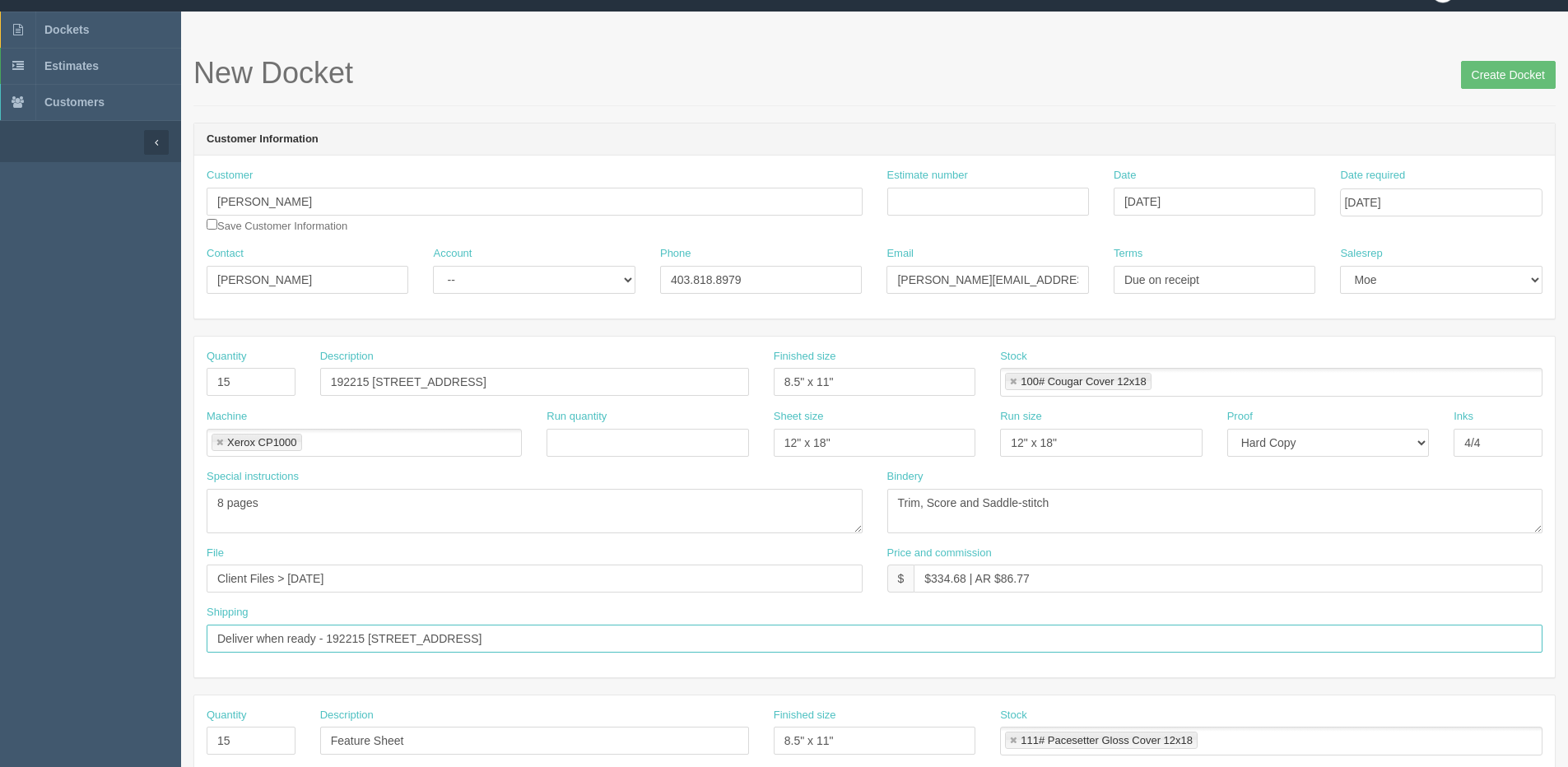
scroll to position [0, 0]
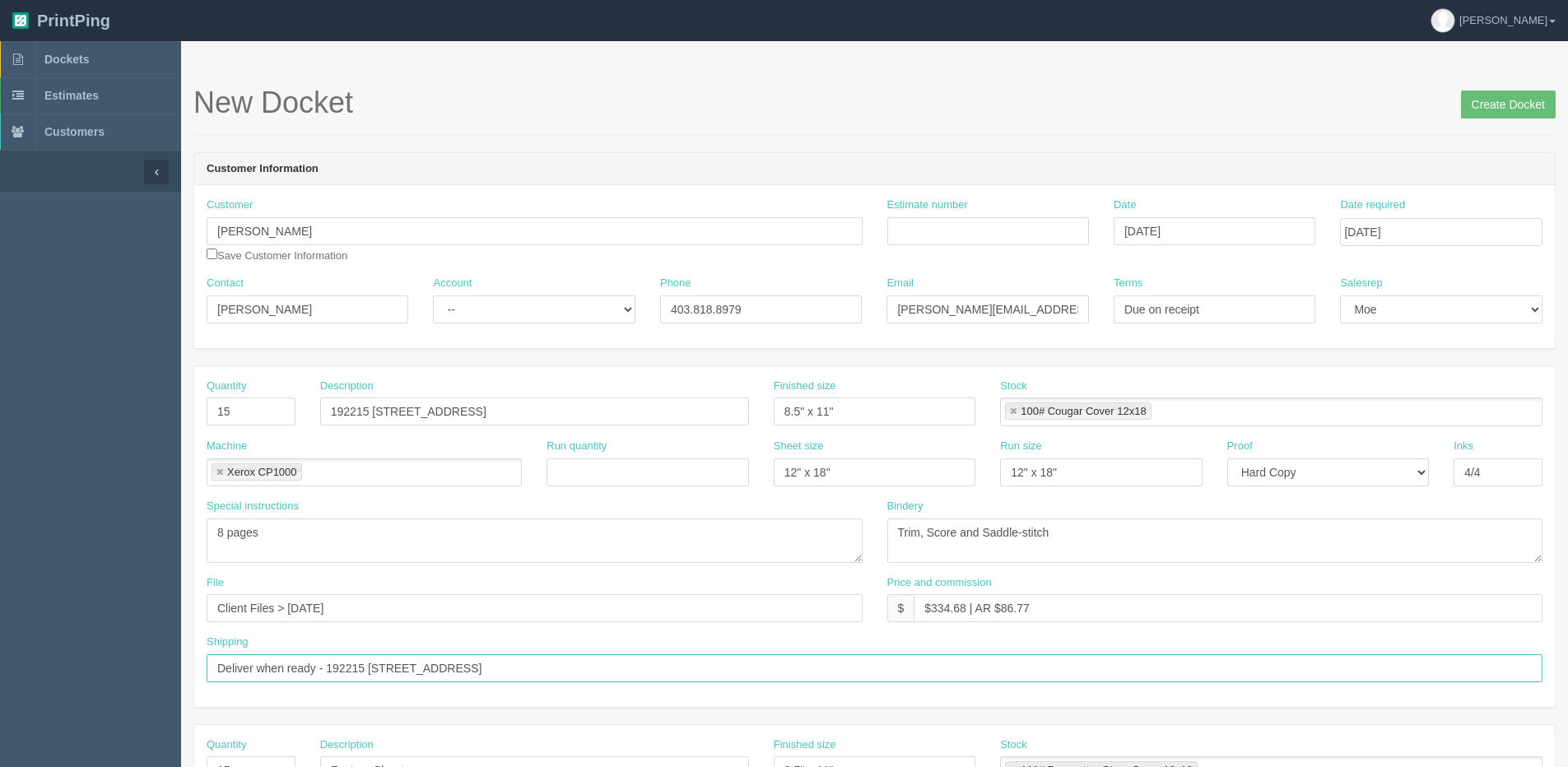
type input "Deliver when ready - 192215 146 avenue west PRIDDIS, RURAL FOOTHILLS COUNTY"
click at [973, 247] on div "Estimate number" at bounding box center [987, 227] width 226 height 60
click at [955, 237] on input "Estimate number" at bounding box center [987, 231] width 202 height 28
type input "087873"
click at [508, 309] on select "-- Existing Client Allrush Client Rep Client" at bounding box center [533, 309] width 202 height 28
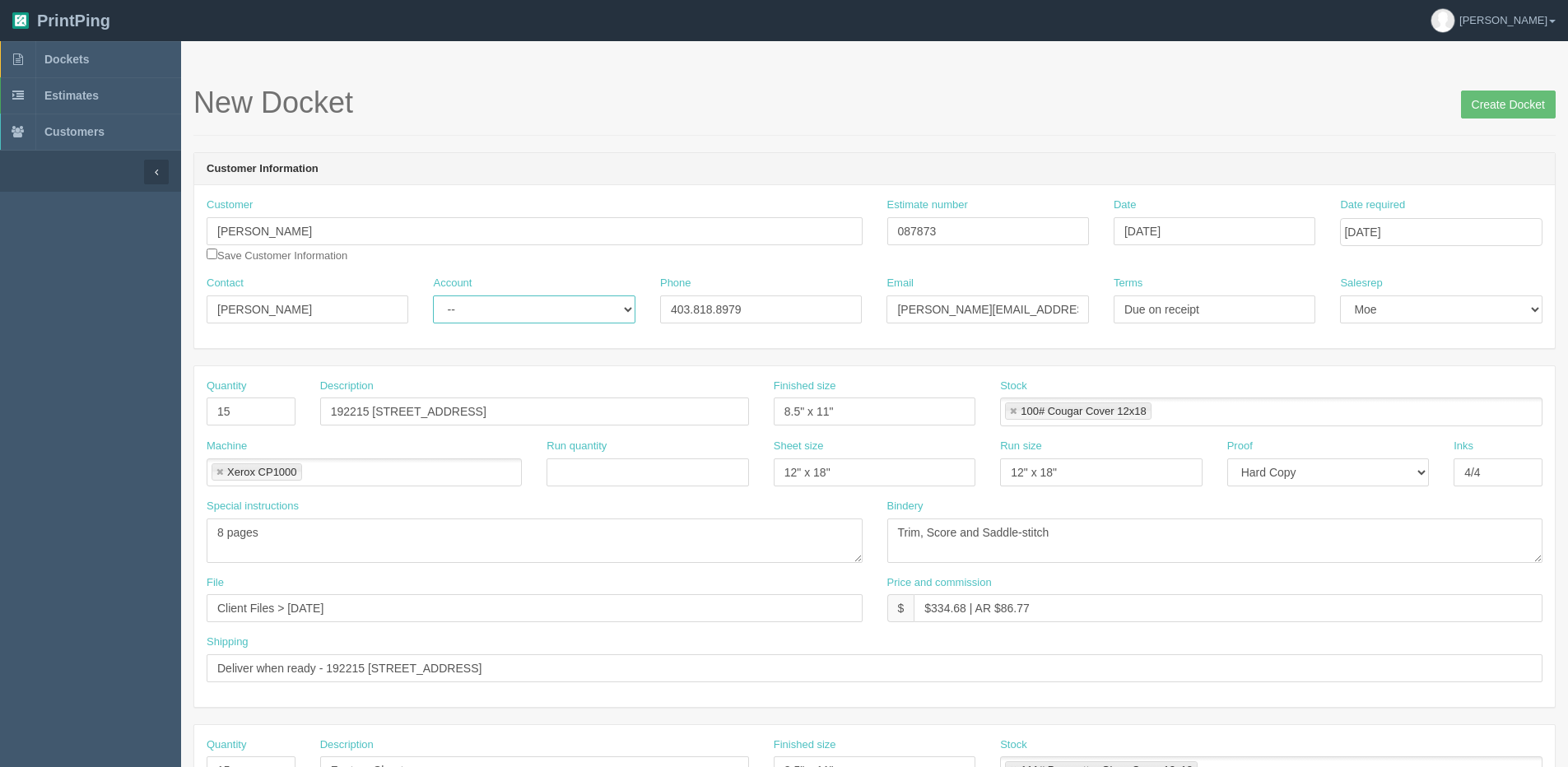
select select "Allrush Client"
click at [433, 296] on select "-- Existing Client Allrush Client Rep Client" at bounding box center [533, 309] width 202 height 28
click at [1473, 108] on input "Create Docket" at bounding box center [1508, 104] width 95 height 28
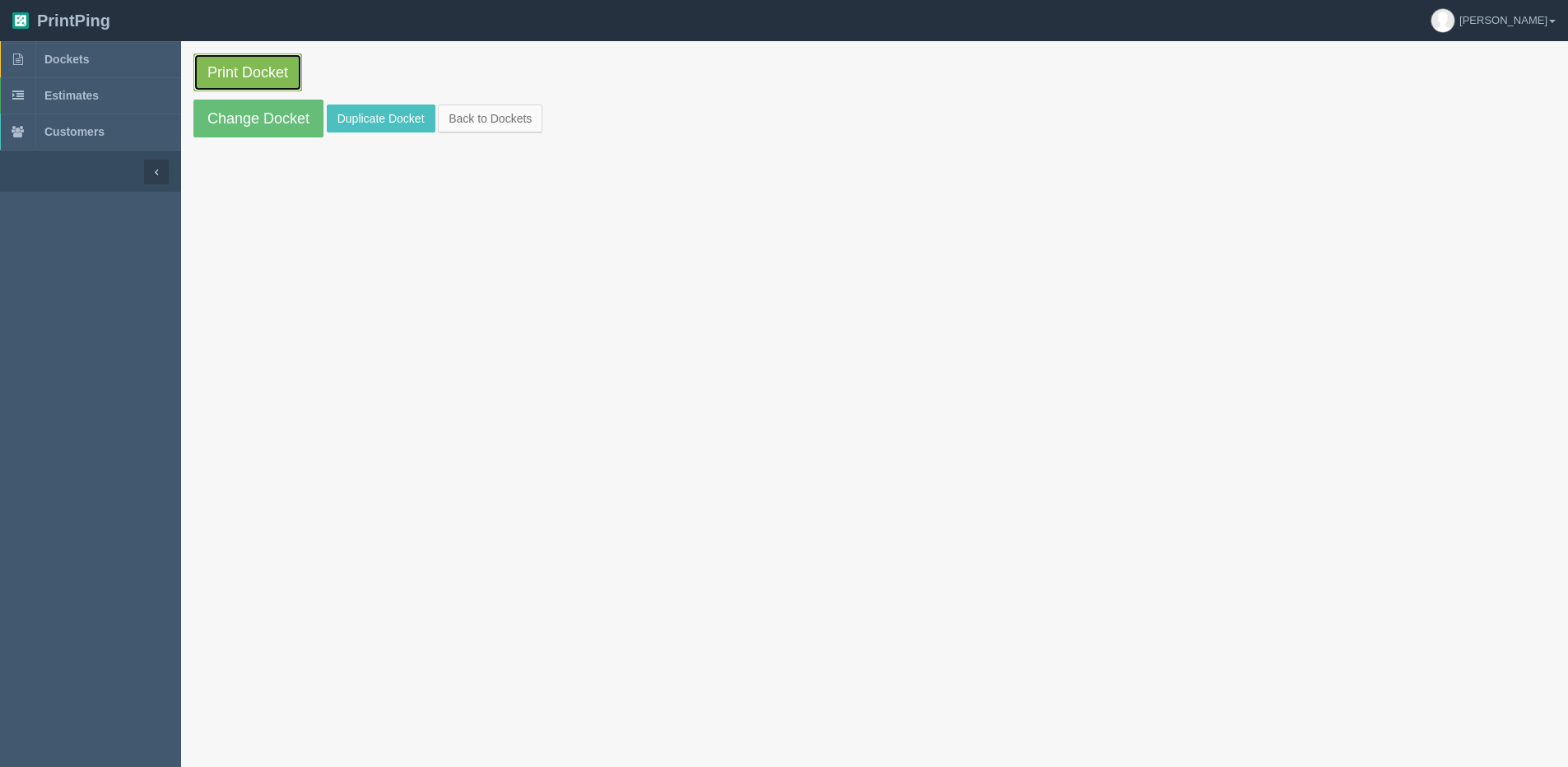
click at [221, 71] on link "Print Docket" at bounding box center [247, 71] width 108 height 38
